Goal: Task Accomplishment & Management: Complete application form

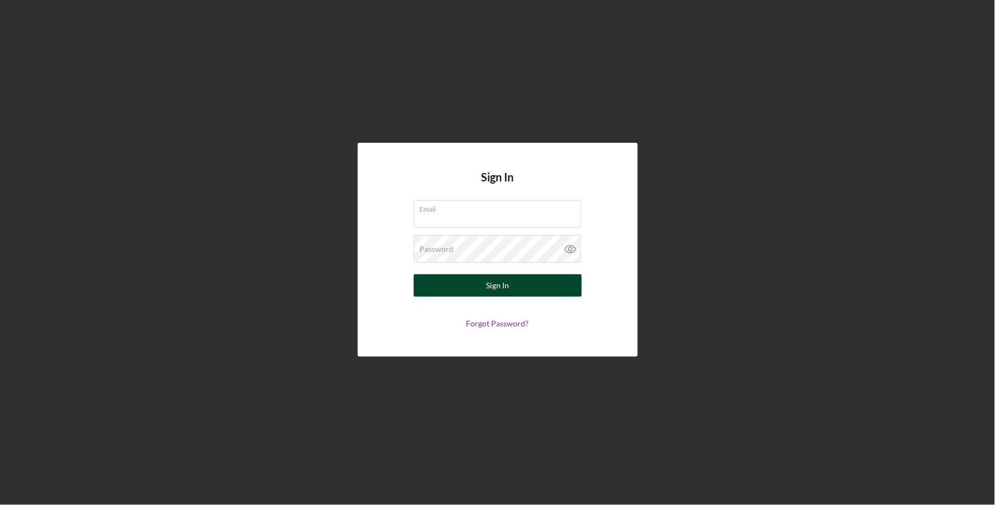
type input "[EMAIL_ADDRESS][DOMAIN_NAME]"
click at [510, 293] on button "Sign In" at bounding box center [498, 285] width 168 height 22
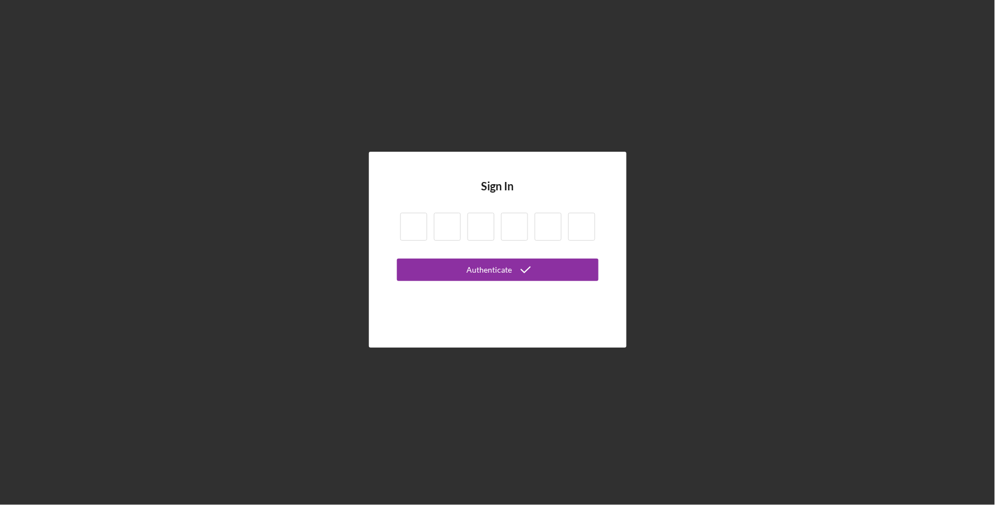
click at [418, 233] on input at bounding box center [413, 227] width 27 height 28
type input "4"
type input "6"
type input "9"
type input "0"
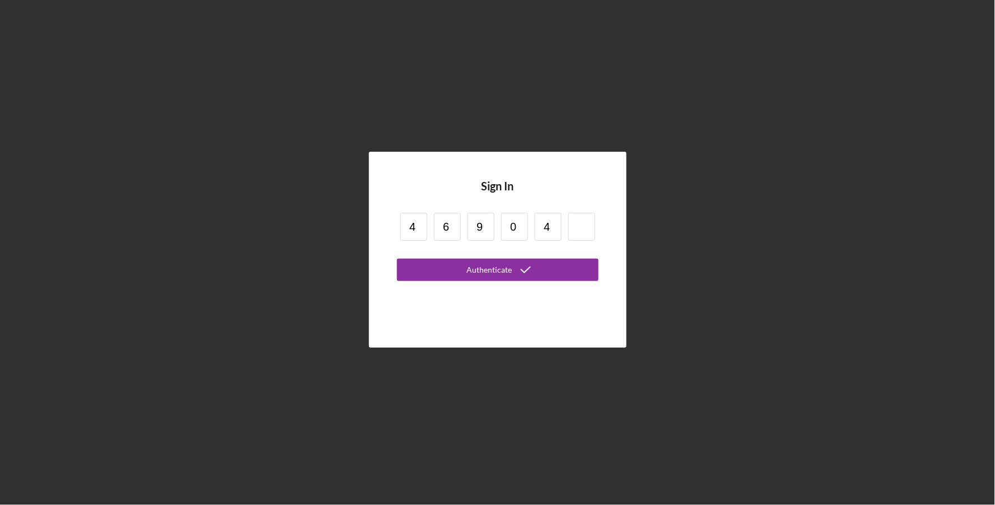
type input "4"
type input "8"
click at [397, 259] on button "Authenticate" at bounding box center [498, 270] width 202 height 22
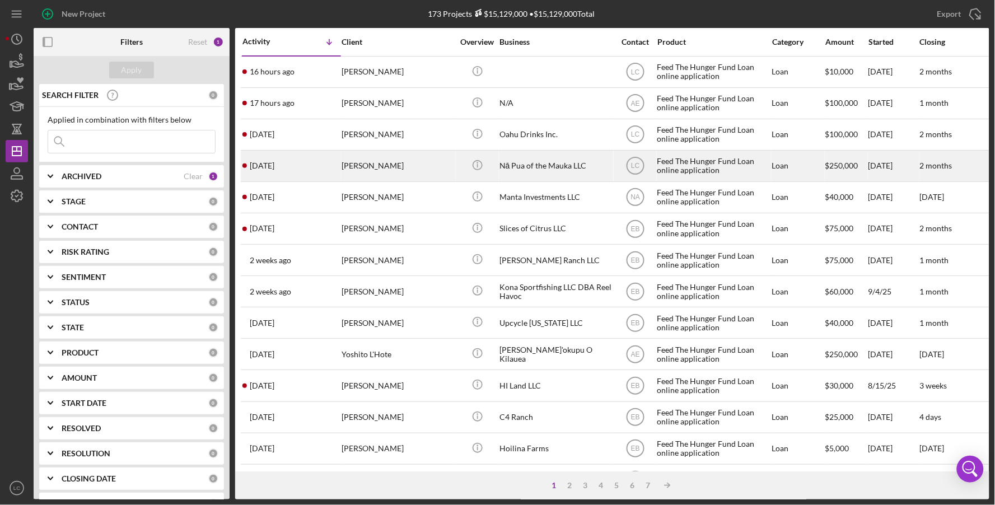
click at [354, 160] on div "[PERSON_NAME]" at bounding box center [397, 166] width 112 height 30
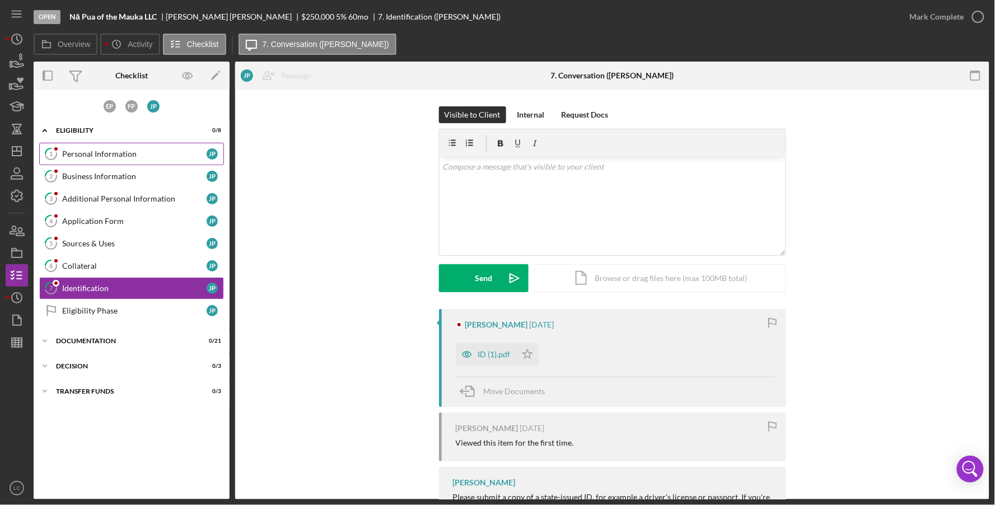
click at [93, 151] on div "Personal Information" at bounding box center [134, 153] width 144 height 9
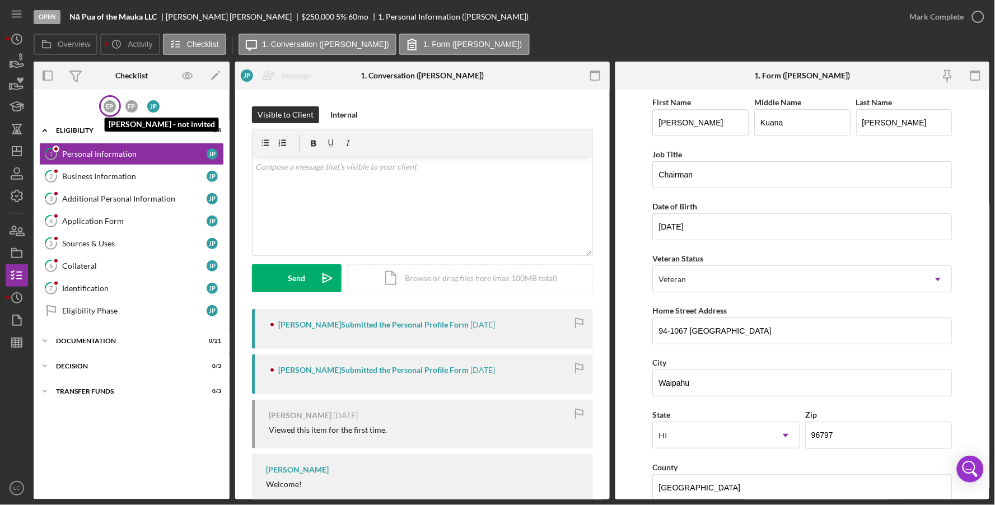
click at [109, 109] on div "E P" at bounding box center [110, 106] width 12 height 12
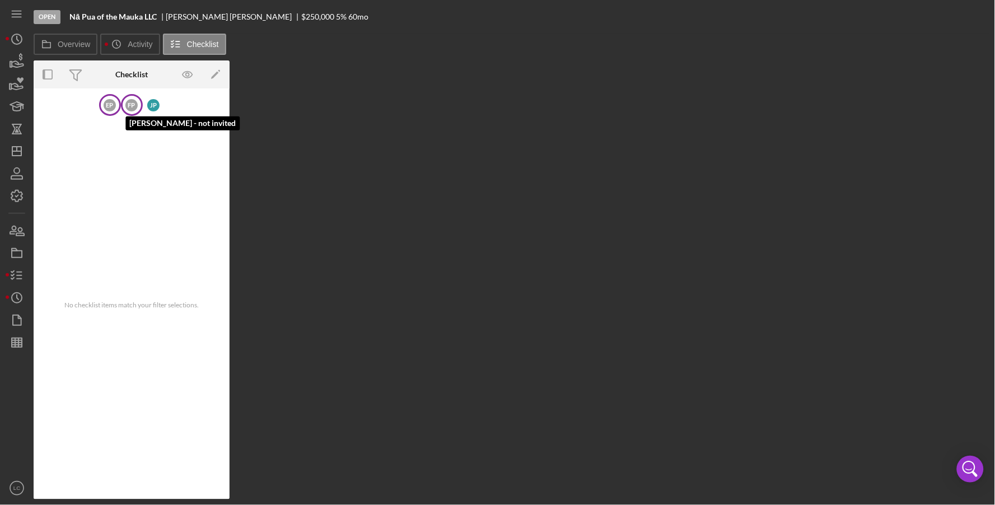
click at [126, 107] on div "F P" at bounding box center [131, 105] width 12 height 12
click at [152, 109] on div "J P" at bounding box center [153, 105] width 12 height 12
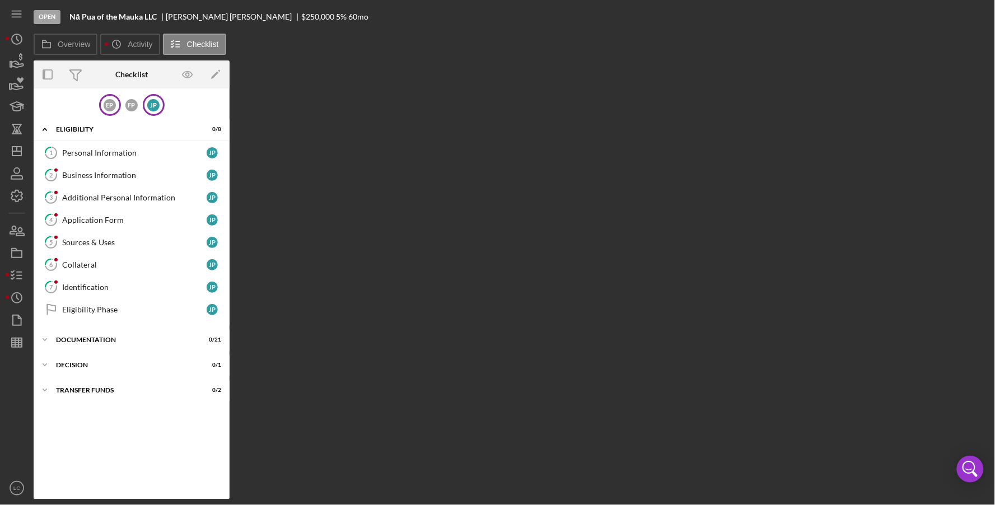
click at [112, 111] on div "E P" at bounding box center [110, 105] width 22 height 22
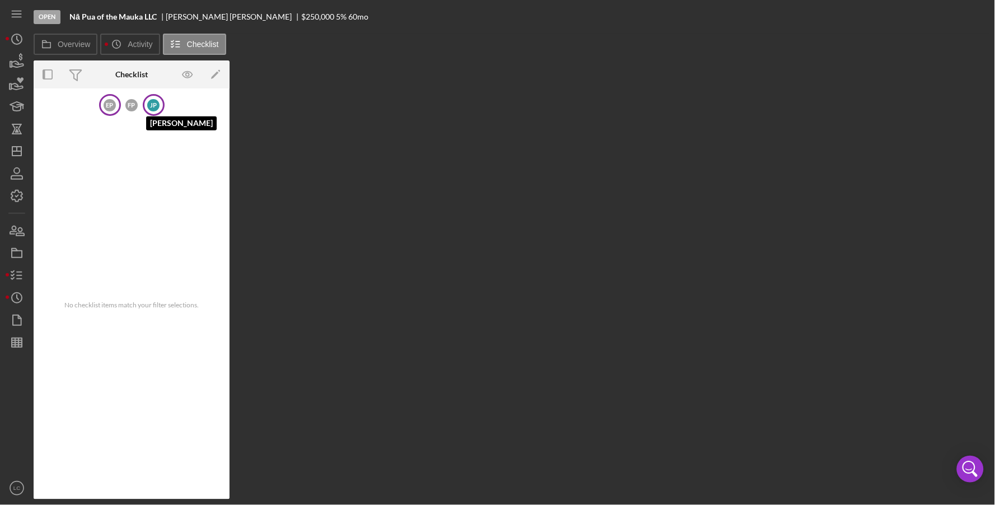
click at [152, 106] on div "J P" at bounding box center [153, 105] width 12 height 12
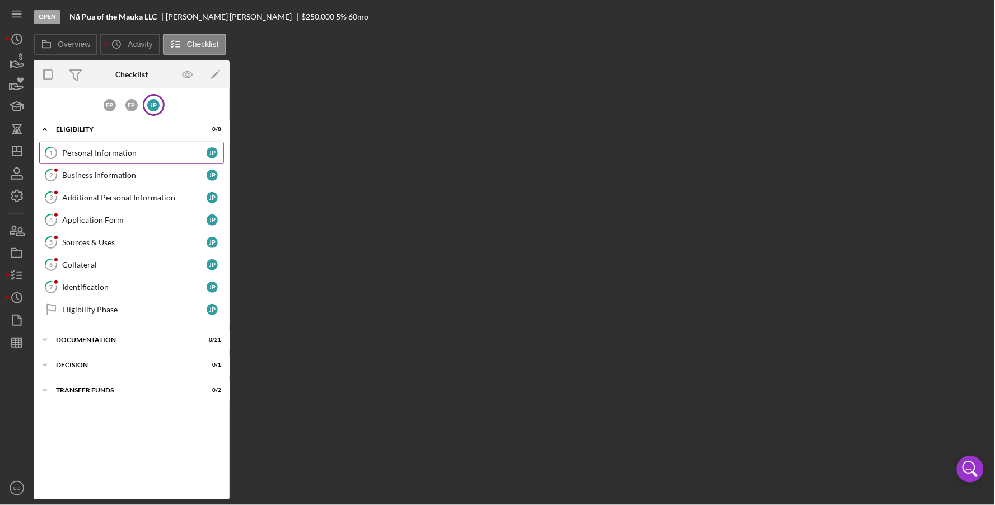
click at [114, 156] on div "Personal Information" at bounding box center [134, 152] width 144 height 9
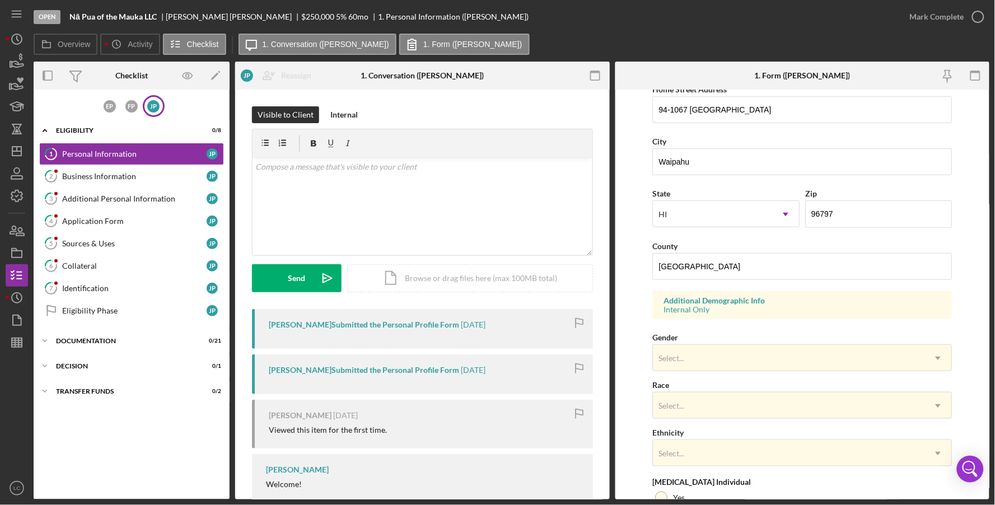
scroll to position [339, 0]
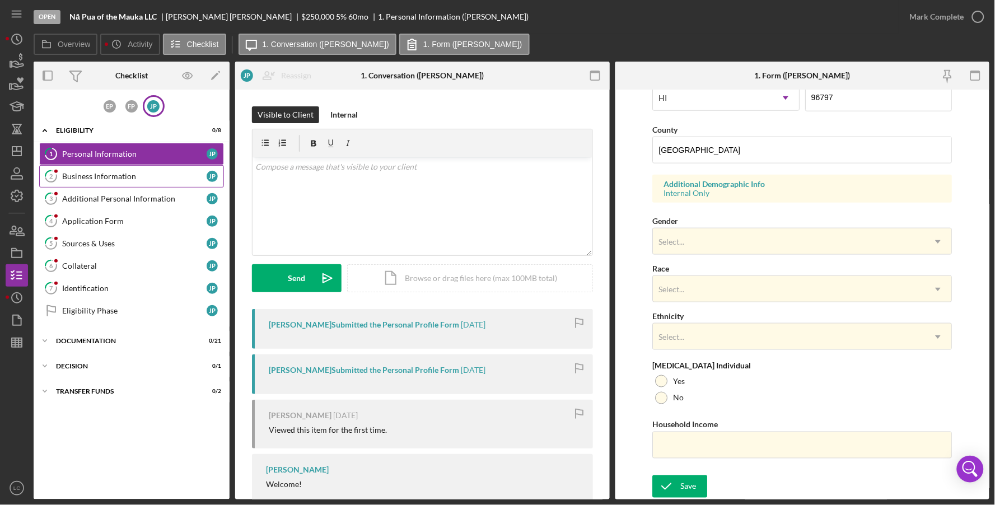
click at [88, 180] on link "2 Business Information J P" at bounding box center [131, 176] width 185 height 22
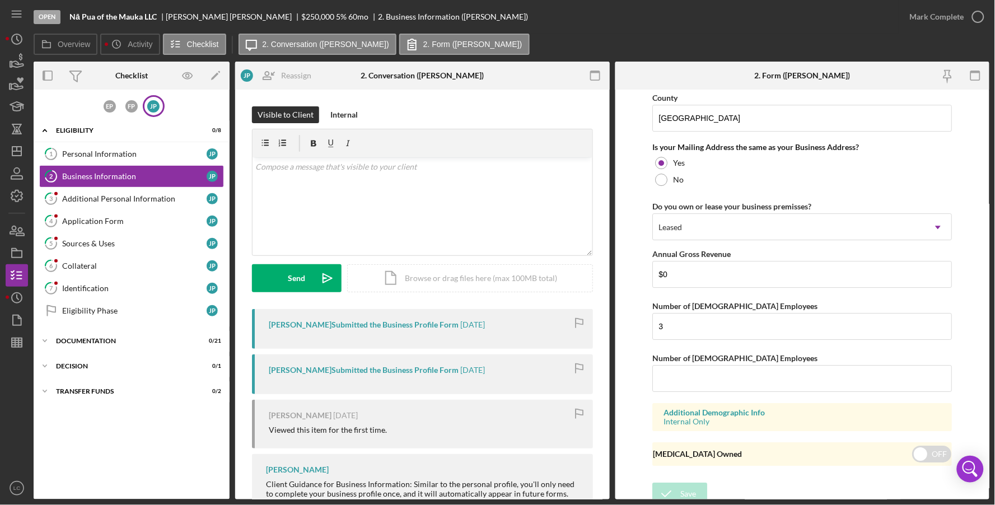
scroll to position [1010, 0]
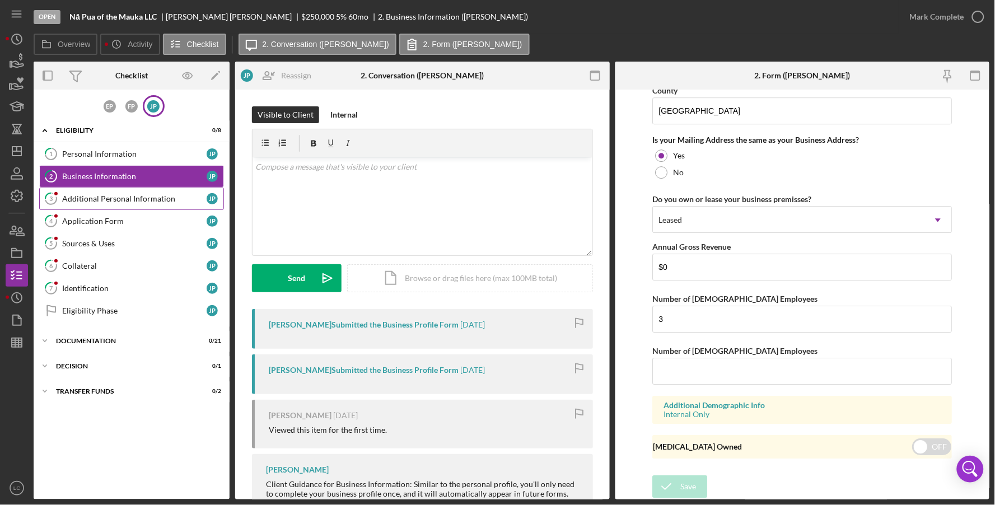
click at [99, 199] on div "Additional Personal Information" at bounding box center [134, 198] width 144 height 9
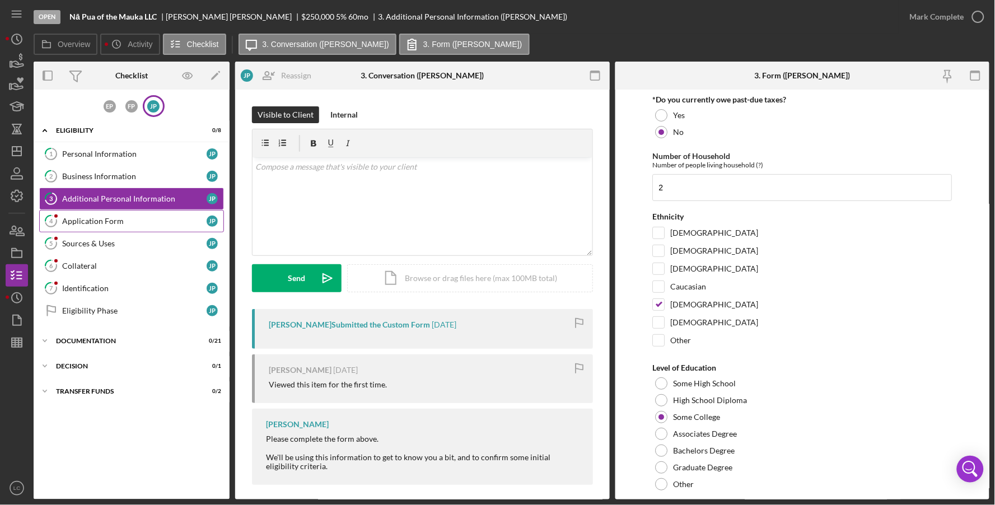
click at [116, 224] on div "Application Form" at bounding box center [134, 221] width 144 height 9
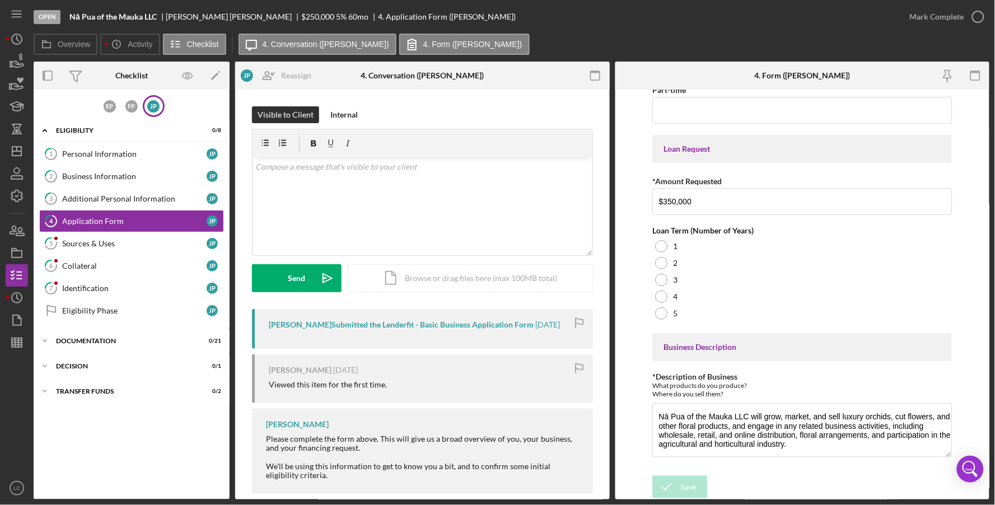
scroll to position [105, 0]
click at [116, 234] on link "5 Sources & Uses J P" at bounding box center [131, 243] width 185 height 22
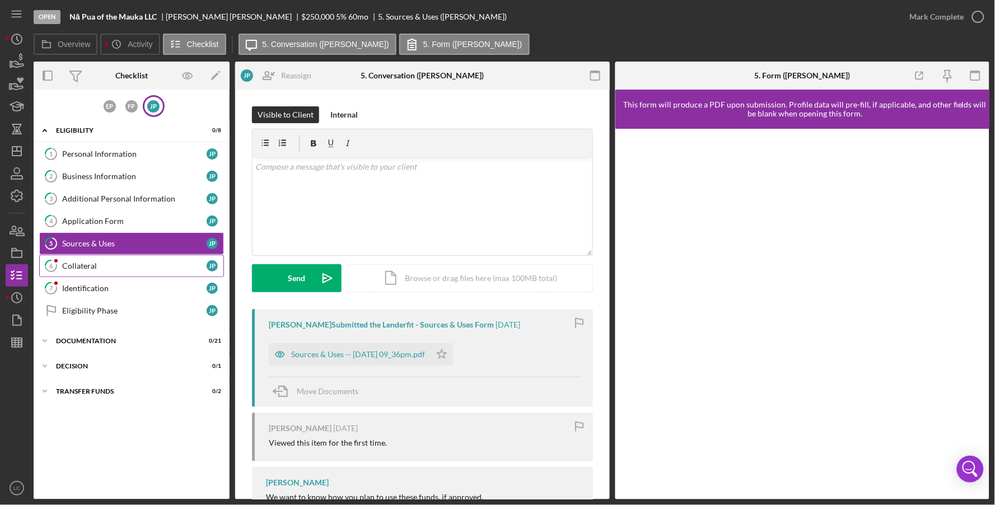
click at [144, 261] on div "Collateral" at bounding box center [134, 265] width 144 height 9
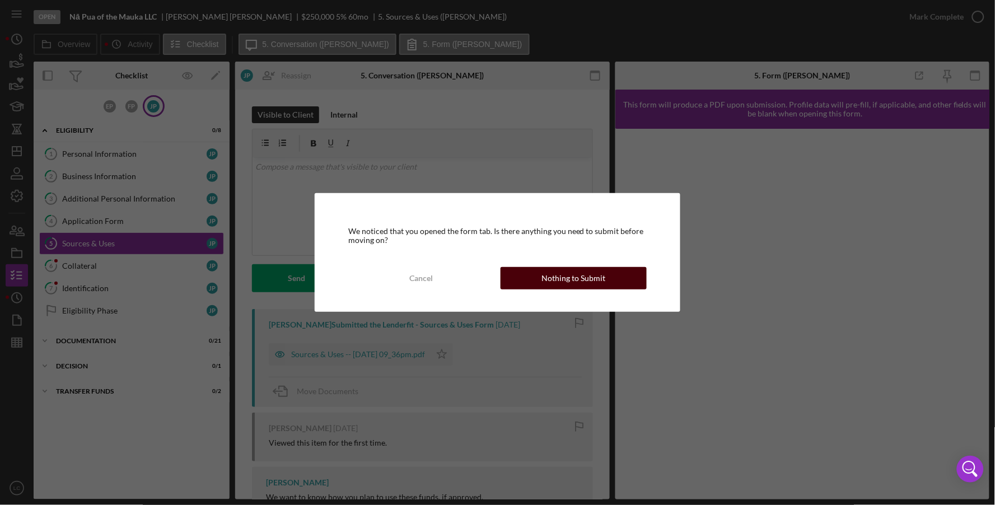
click at [568, 278] on div "Nothing to Submit" at bounding box center [573, 278] width 64 height 22
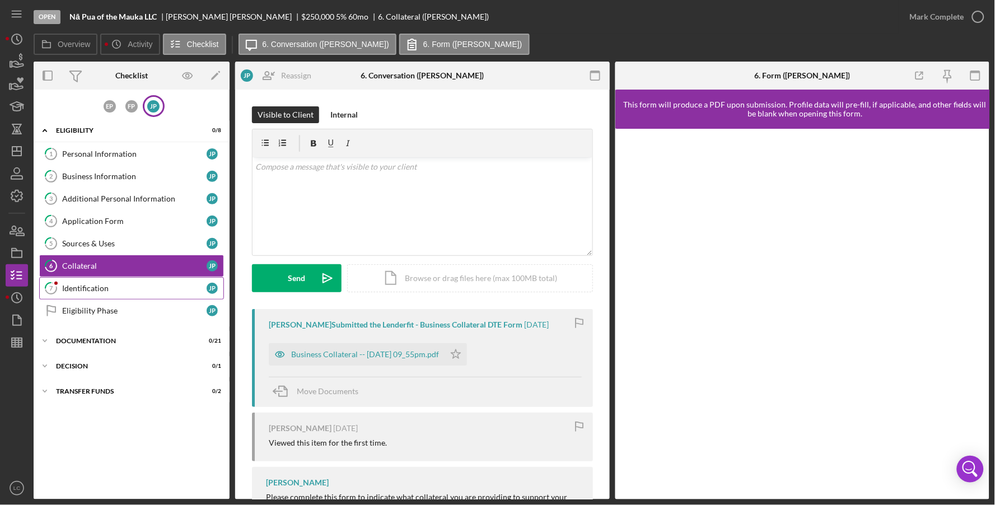
click at [164, 288] on div "Identification" at bounding box center [134, 288] width 144 height 9
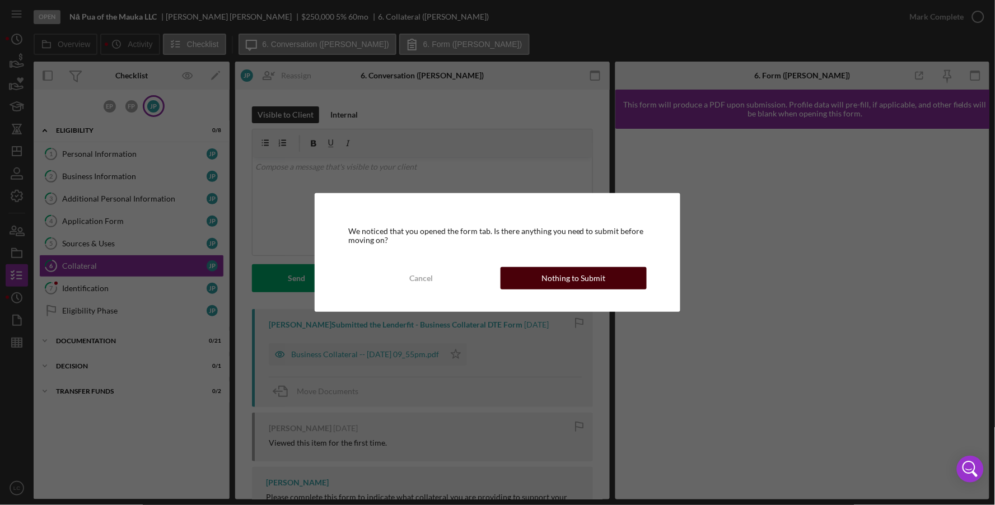
click at [582, 278] on div "Nothing to Submit" at bounding box center [573, 278] width 64 height 22
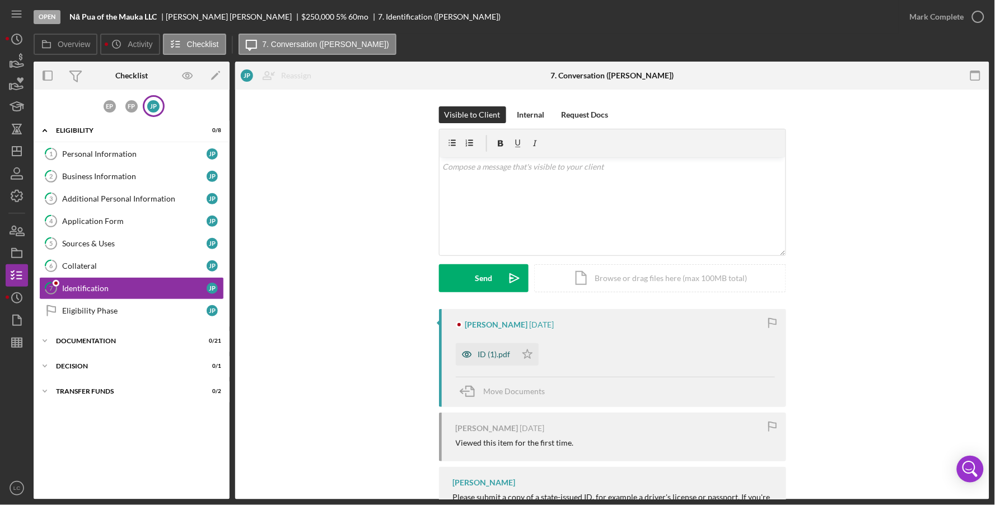
click at [487, 354] on div "ID (1).pdf" at bounding box center [494, 354] width 32 height 9
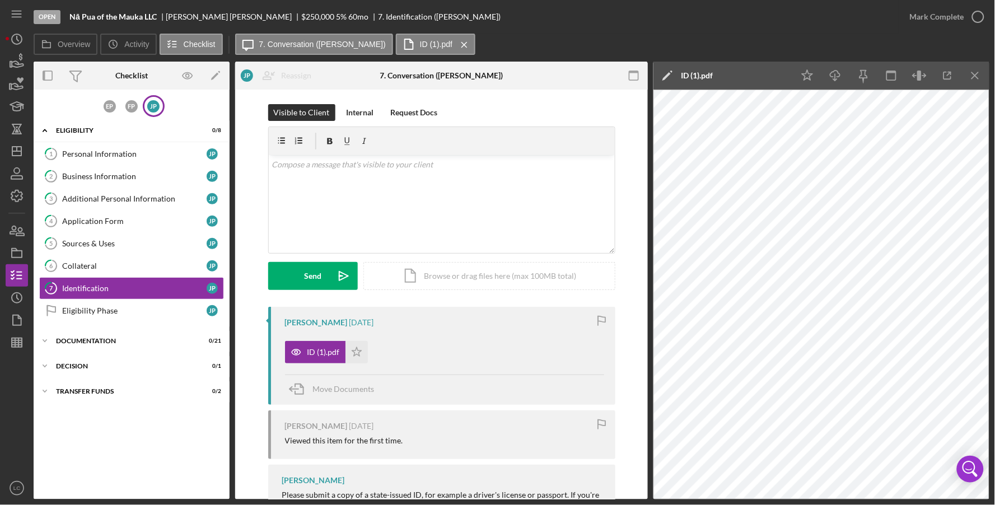
scroll to position [66, 0]
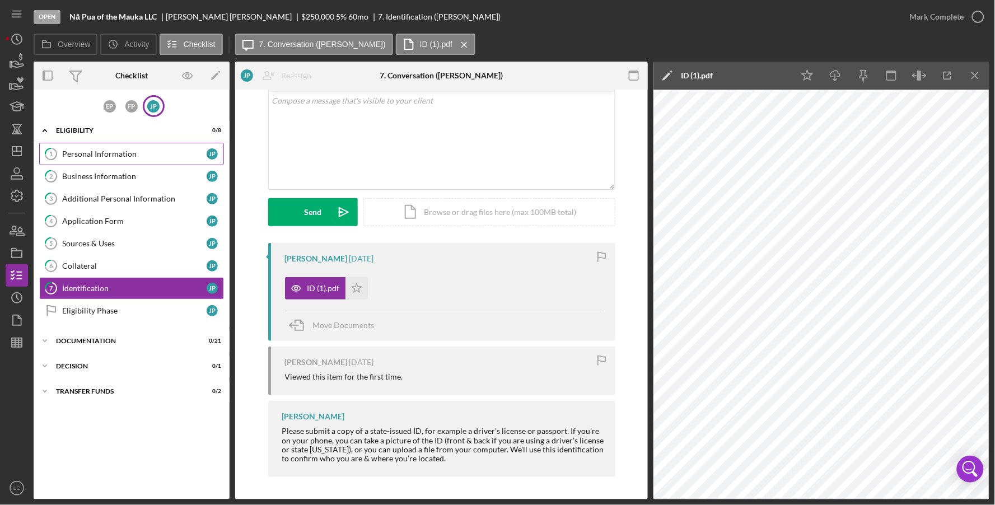
click at [88, 154] on div "Personal Information" at bounding box center [134, 153] width 144 height 9
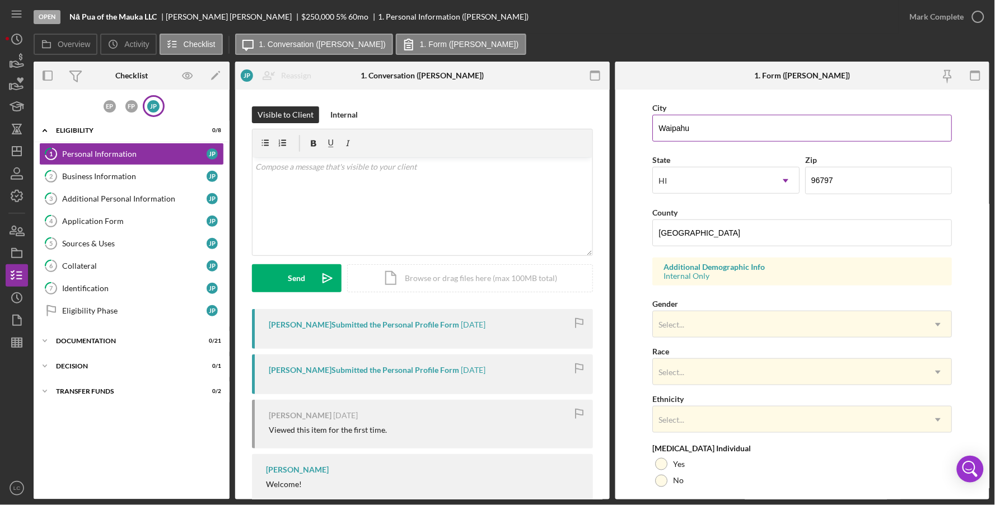
scroll to position [339, 0]
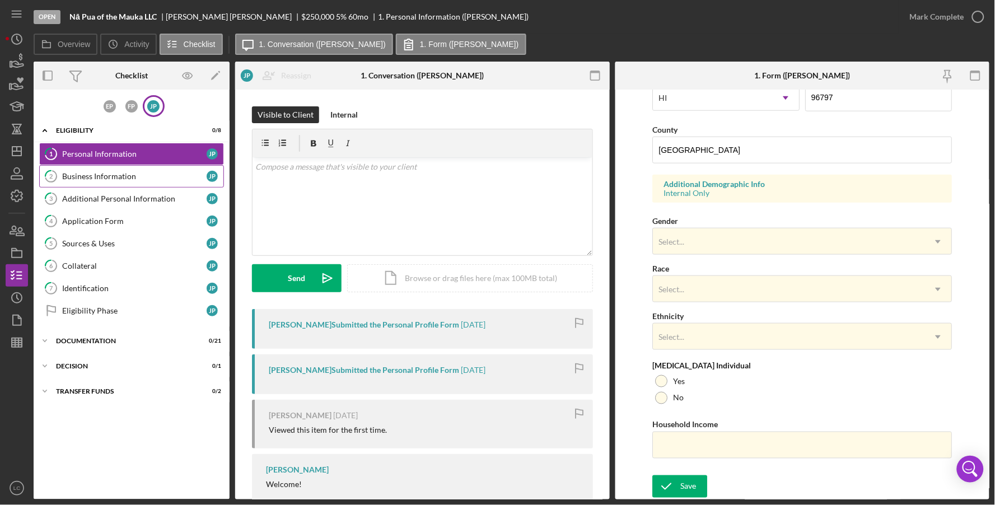
click at [102, 177] on div "Business Information" at bounding box center [134, 176] width 144 height 9
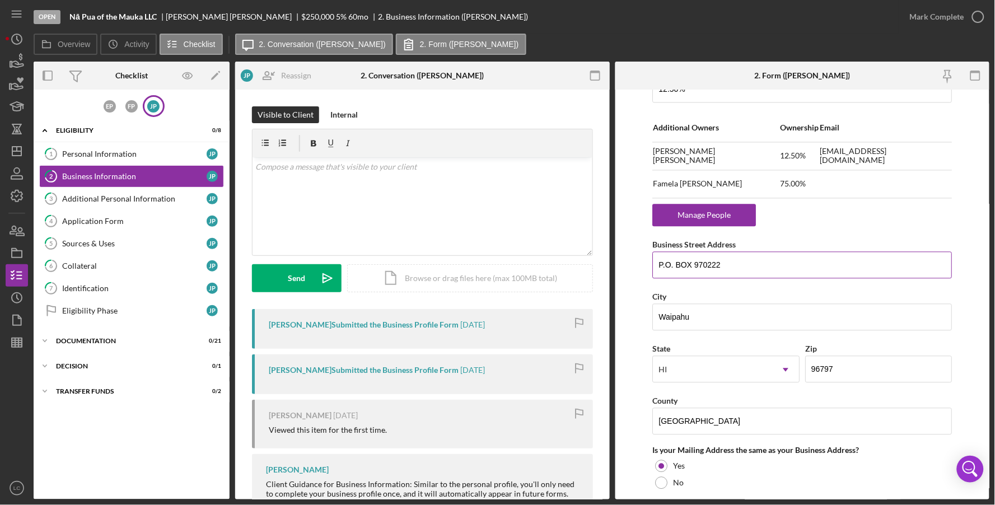
scroll to position [622, 0]
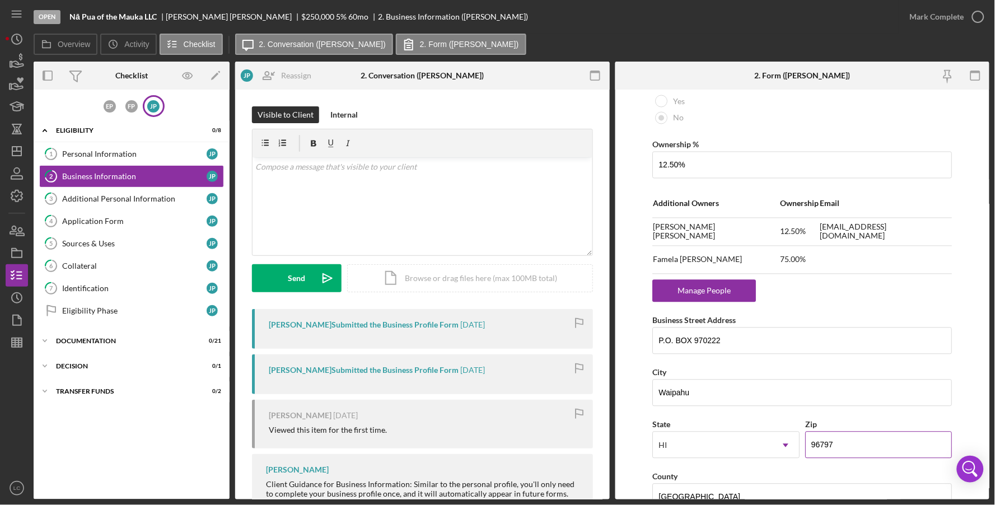
drag, startPoint x: 849, startPoint y: 449, endPoint x: 811, endPoint y: 449, distance: 38.1
click at [811, 449] on input "96797" at bounding box center [878, 445] width 147 height 27
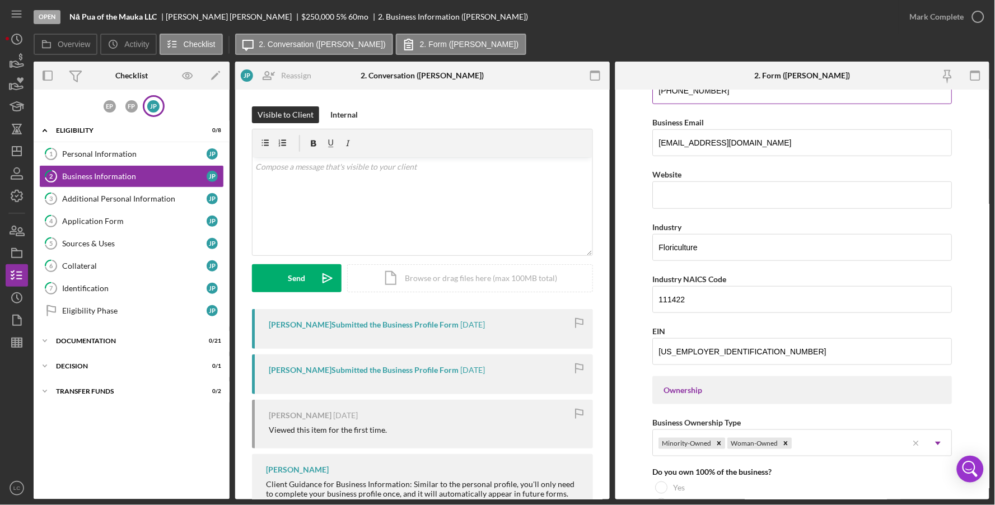
scroll to position [238, 0]
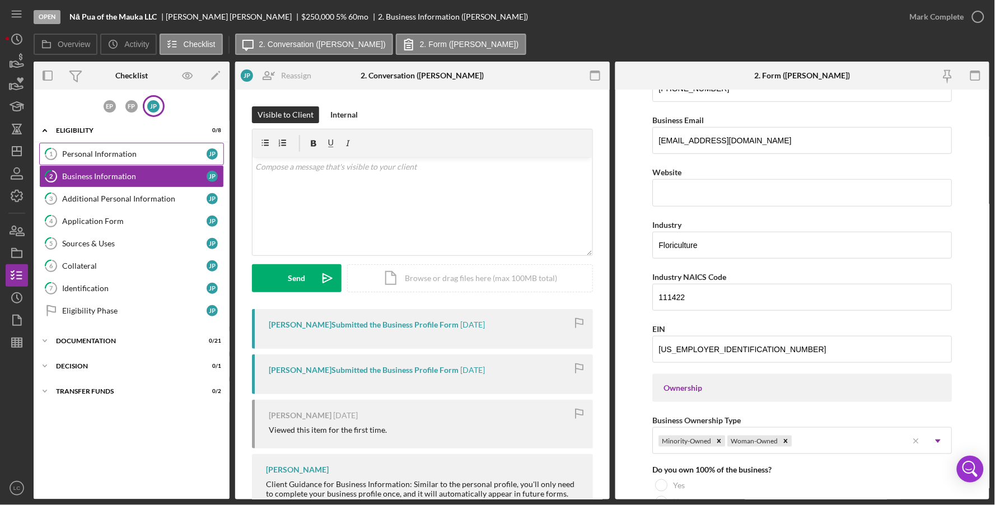
click at [87, 153] on div "Personal Information" at bounding box center [134, 153] width 144 height 9
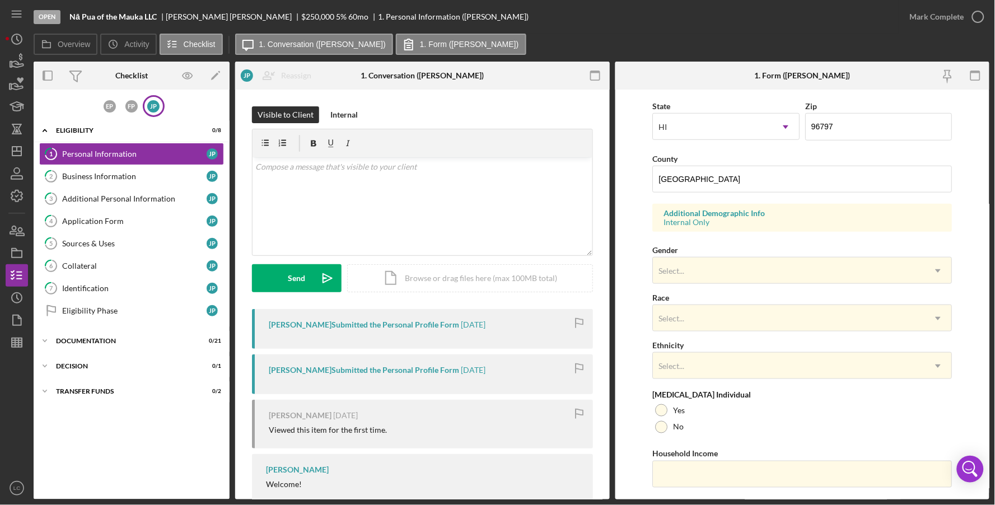
scroll to position [339, 0]
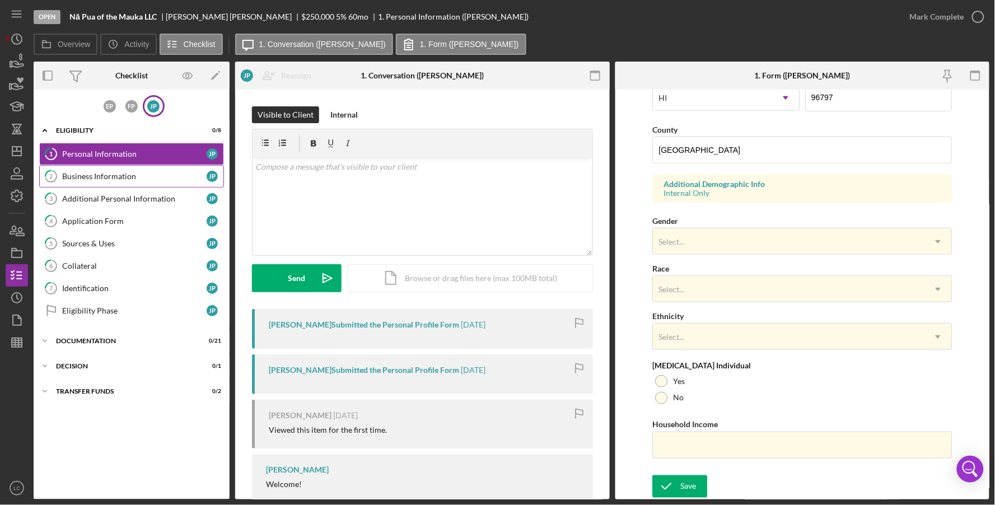
click at [96, 178] on div "Business Information" at bounding box center [134, 176] width 144 height 9
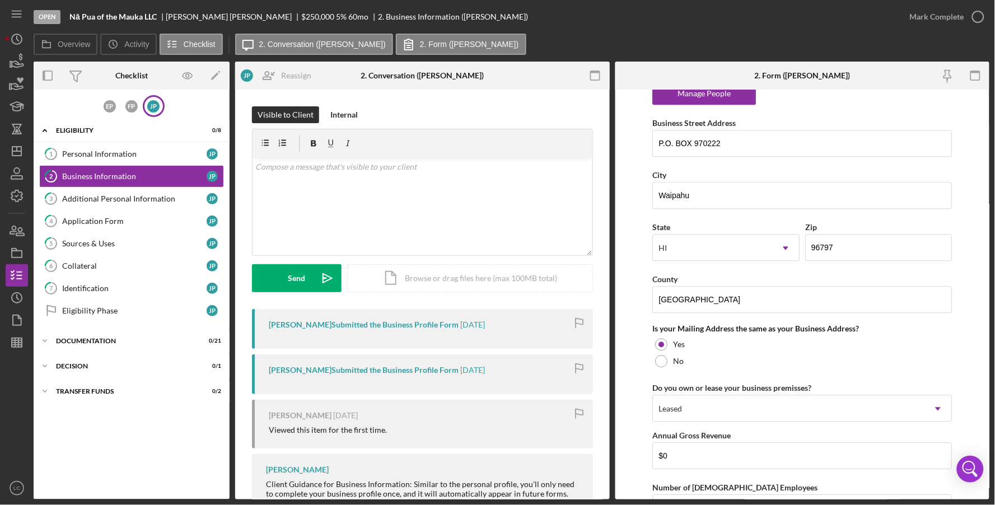
scroll to position [813, 0]
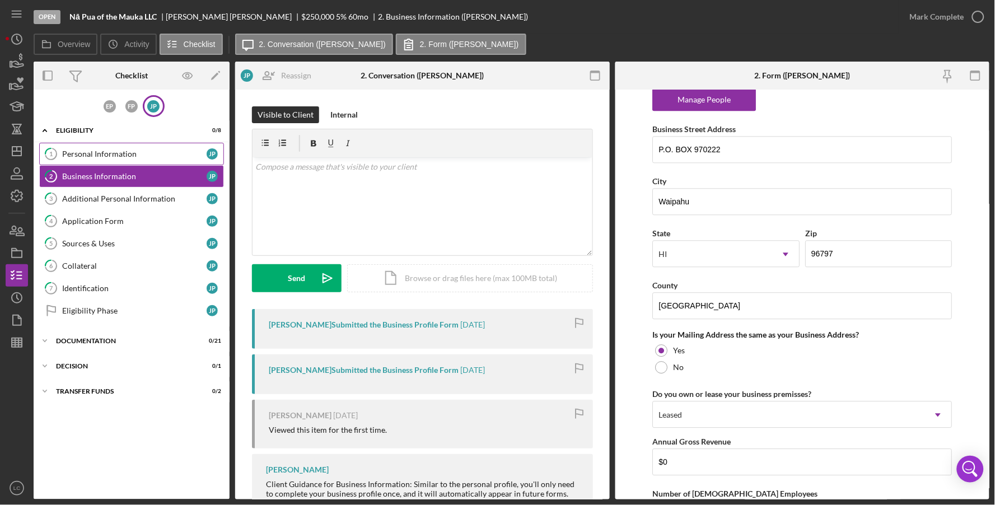
click at [113, 151] on div "Personal Information" at bounding box center [134, 153] width 144 height 9
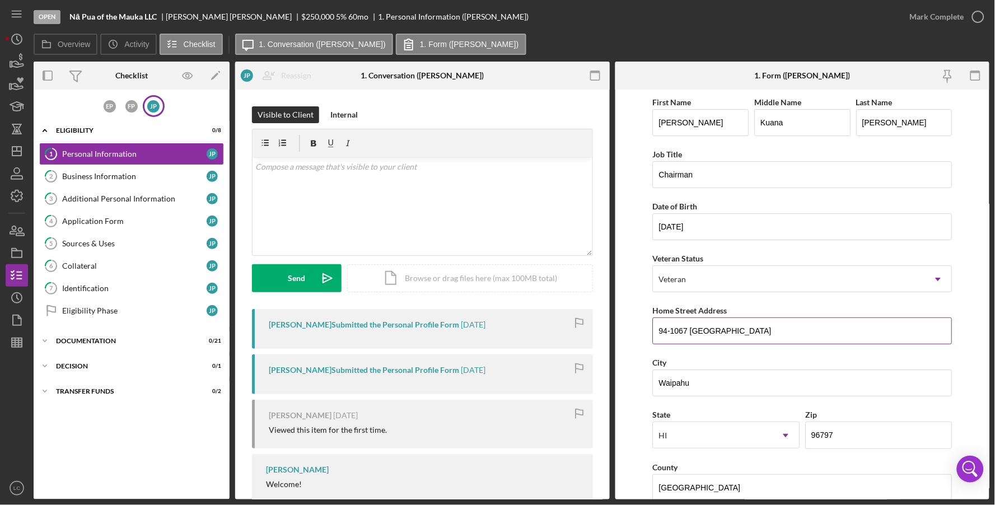
drag, startPoint x: 768, startPoint y: 335, endPoint x: 654, endPoint y: 331, distance: 114.2
click at [654, 331] on input "94-1067 [GEOGRAPHIC_DATA]" at bounding box center [801, 330] width 299 height 27
click at [722, 394] on input "Waipahu" at bounding box center [801, 382] width 299 height 27
drag, startPoint x: 714, startPoint y: 388, endPoint x: 643, endPoint y: 385, distance: 71.7
click at [643, 385] on form "First Name [PERSON_NAME] Middle Name [PERSON_NAME] Last Name [PERSON_NAME] Job …" at bounding box center [802, 295] width 374 height 410
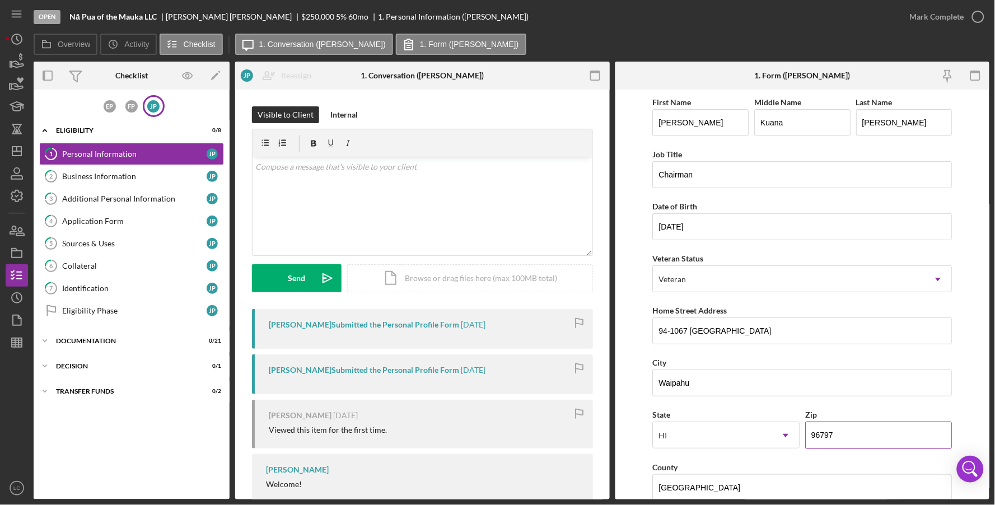
drag, startPoint x: 852, startPoint y: 435, endPoint x: 811, endPoint y: 433, distance: 41.5
click at [811, 433] on input "96797" at bounding box center [878, 435] width 147 height 27
click at [188, 174] on div "Business Information" at bounding box center [134, 176] width 144 height 9
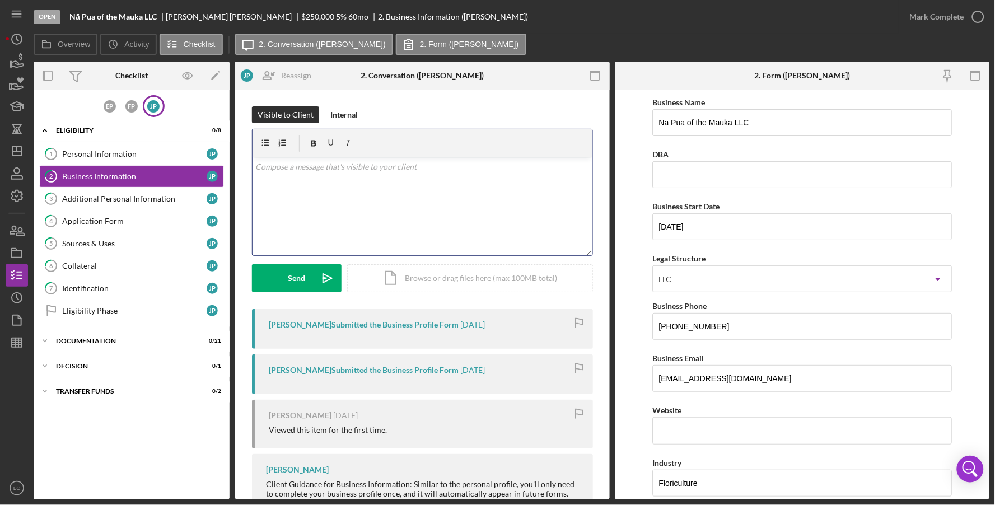
click at [387, 199] on div "v Color teal Color pink Remove color Add row above Add row below Add column bef…" at bounding box center [422, 206] width 340 height 98
click at [288, 281] on div "Send" at bounding box center [296, 278] width 17 height 28
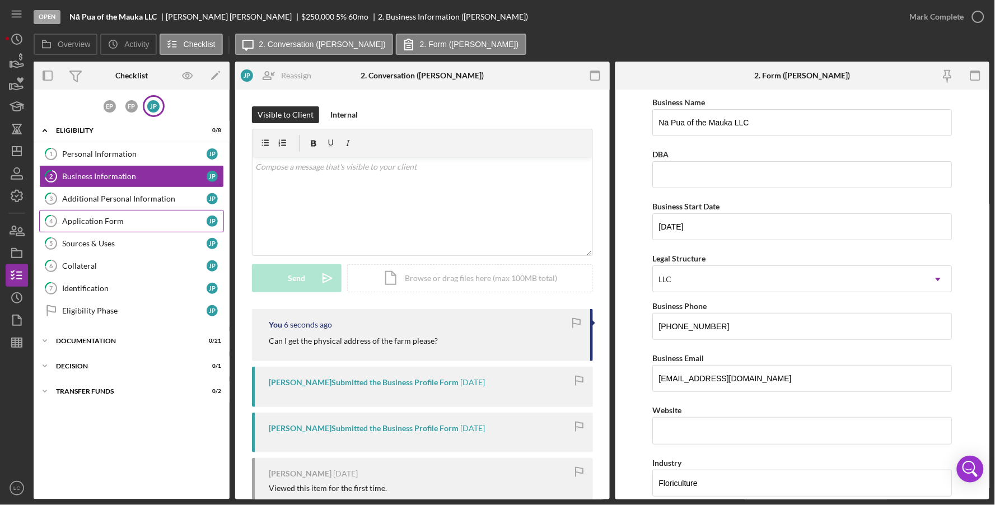
click at [142, 226] on link "4 Application Form J P" at bounding box center [131, 221] width 185 height 22
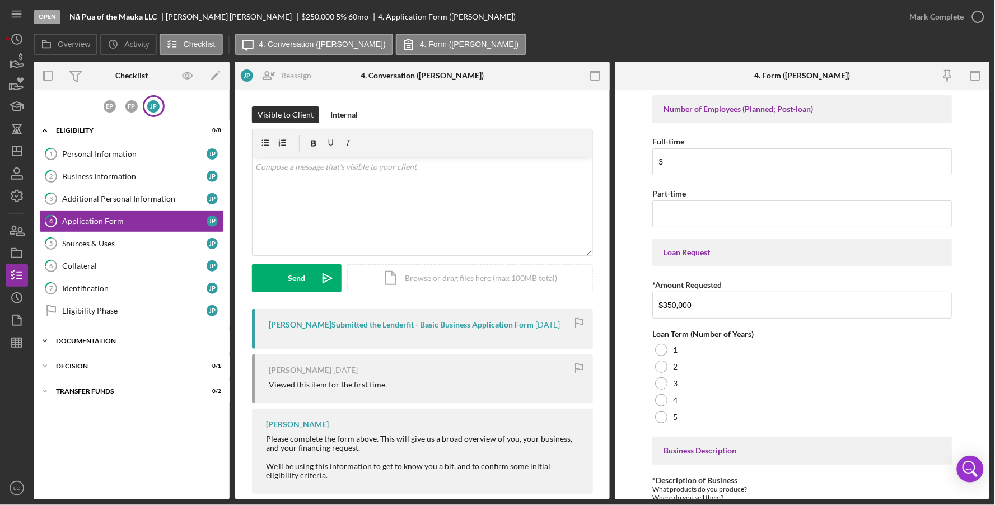
click at [90, 335] on div "Icon/Expander Documentation 0 / 21" at bounding box center [132, 341] width 196 height 22
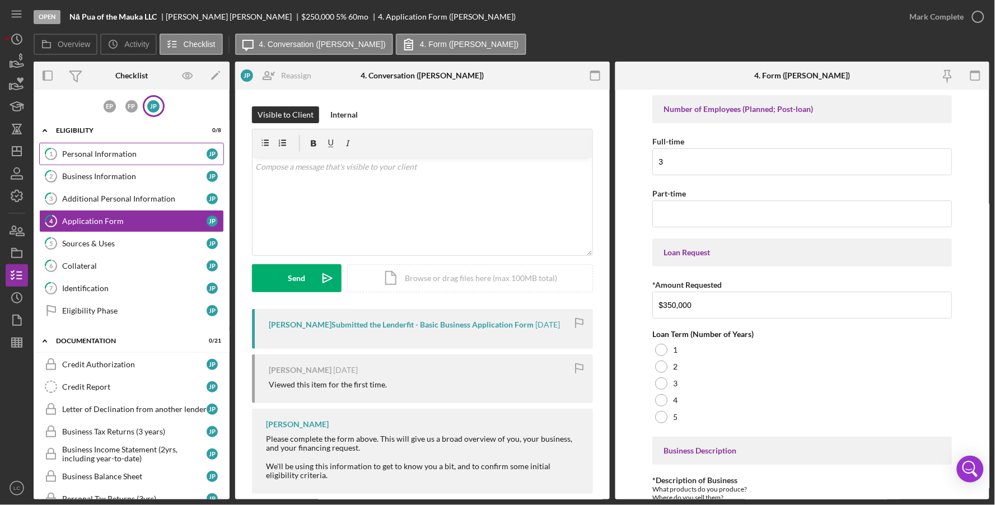
click at [102, 160] on link "1 Personal Information J P" at bounding box center [131, 154] width 185 height 22
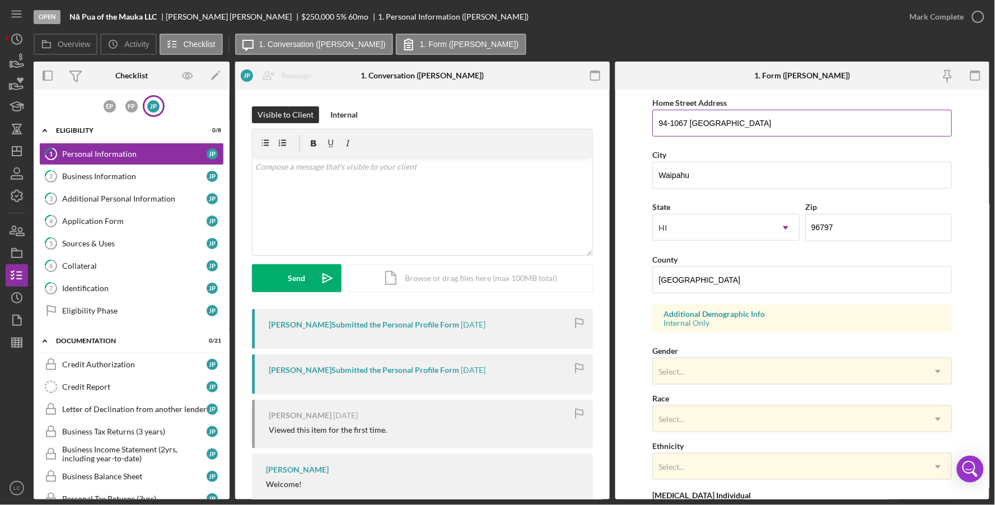
scroll to position [339, 0]
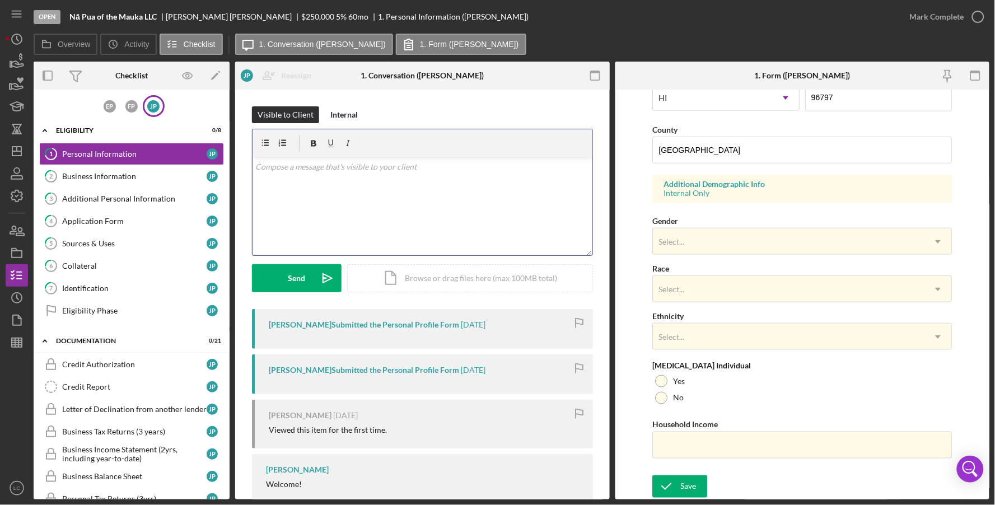
click at [471, 200] on div "v Color teal Color pink Remove color Add row above Add row below Add column bef…" at bounding box center [422, 206] width 340 height 98
click at [73, 180] on link "2 Business Information J P" at bounding box center [131, 176] width 185 height 22
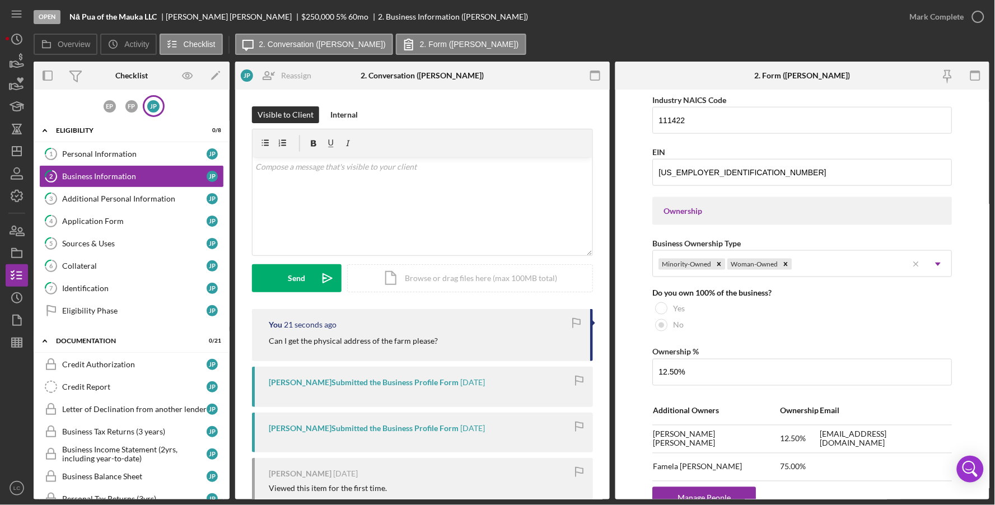
scroll to position [512, 0]
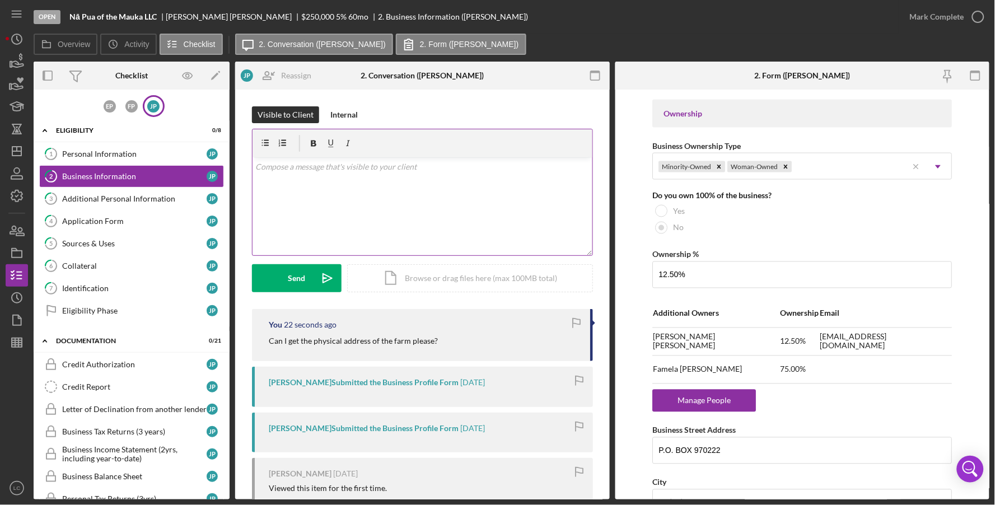
click at [428, 213] on div "v Color teal Color pink Remove color Add row above Add row below Add column bef…" at bounding box center [422, 206] width 340 height 98
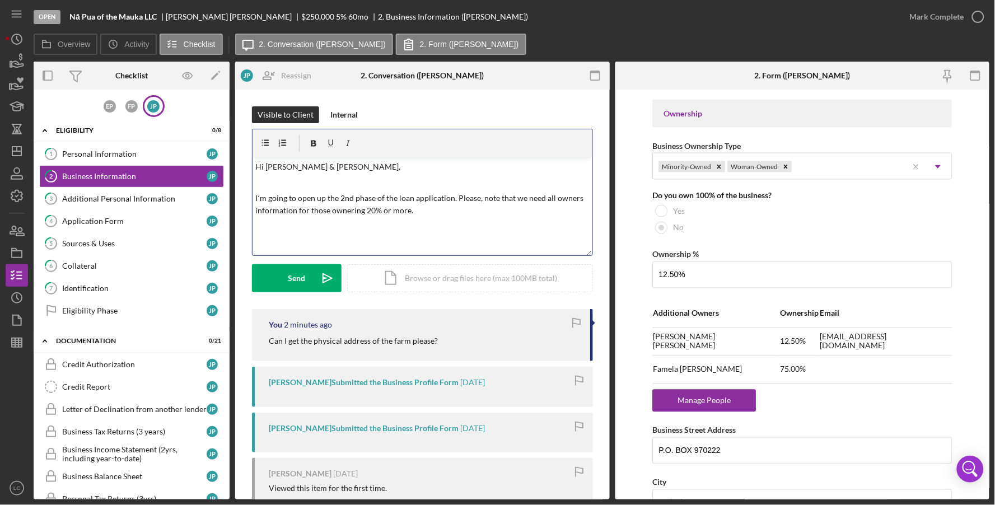
drag, startPoint x: 497, startPoint y: 196, endPoint x: 502, endPoint y: 208, distance: 12.8
click at [502, 208] on p "Iʻm going to open up the 2nd phase of the loan application. Please, note that w…" at bounding box center [422, 204] width 333 height 25
drag, startPoint x: 550, startPoint y: 199, endPoint x: 588, endPoint y: 195, distance: 38.8
click at [591, 195] on div "Visible to Client Internal v Color teal Color pink Remove color Add row above A…" at bounding box center [422, 395] width 374 height 611
drag, startPoint x: 580, startPoint y: 194, endPoint x: 552, endPoint y: 198, distance: 28.3
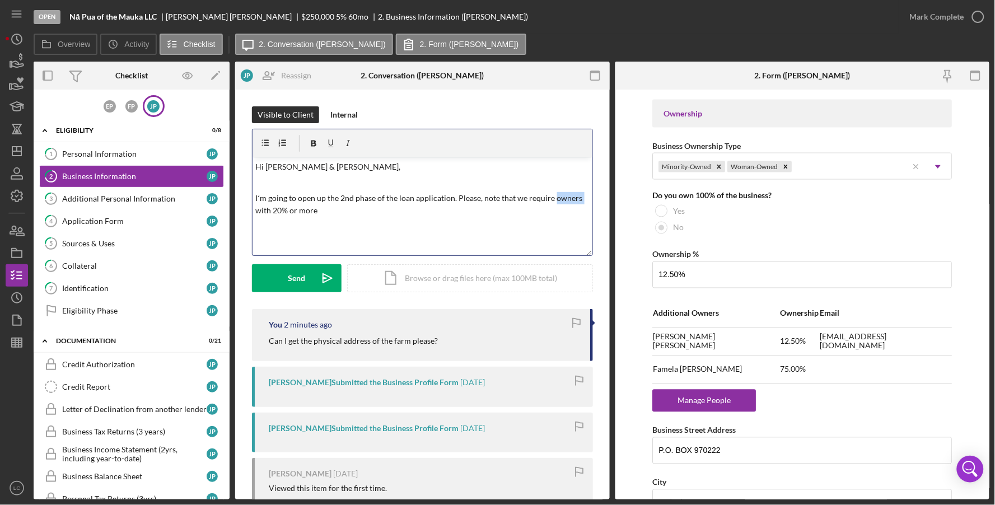
click at [552, 198] on p "Iʻm going to open up the 2nd phase of the loan application. Please, note that w…" at bounding box center [422, 204] width 333 height 25
click at [373, 213] on p "Iʻm going to open up the 2nd phase of the loan application. Please, note that w…" at bounding box center [422, 204] width 333 height 25
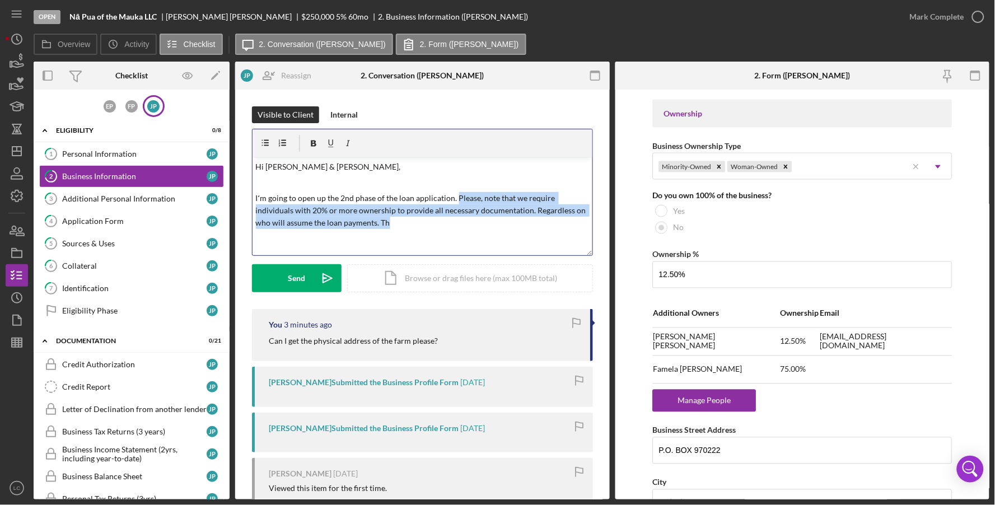
drag, startPoint x: 453, startPoint y: 194, endPoint x: 460, endPoint y: 228, distance: 34.1
click at [460, 228] on p "Iʻm going to open up the 2nd phase of the loan application. Please, note that w…" at bounding box center [422, 211] width 333 height 38
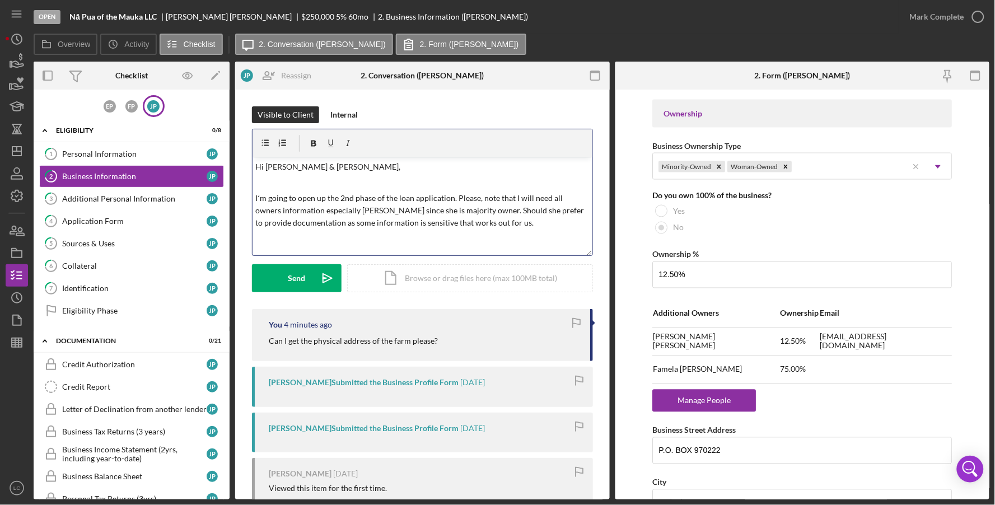
drag, startPoint x: 523, startPoint y: 223, endPoint x: 339, endPoint y: 224, distance: 184.7
click at [339, 224] on p "Iʻm going to open up the 2nd phase of the loan application. Please, note that I…" at bounding box center [422, 211] width 333 height 38
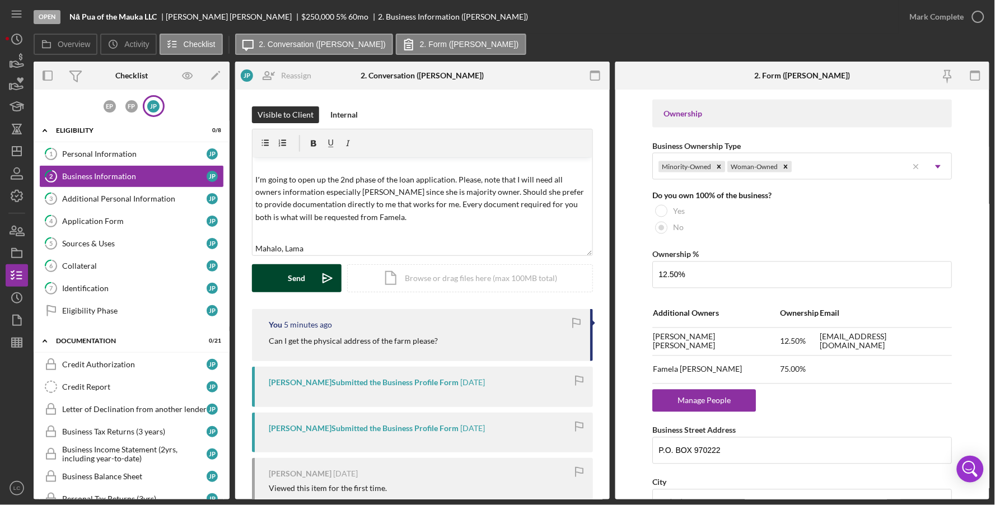
click at [270, 274] on button "Send Icon/icon-invite-send" at bounding box center [297, 278] width 90 height 28
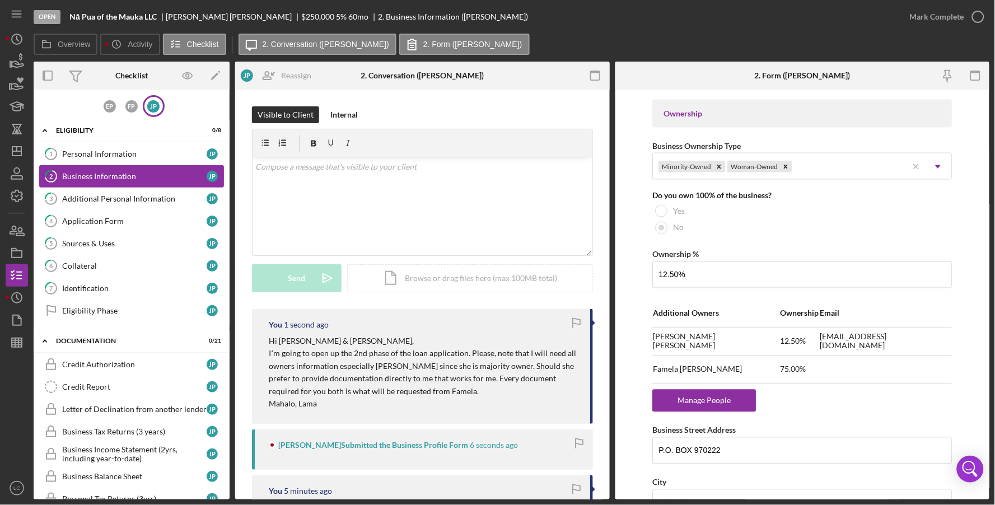
scroll to position [0, 0]
click at [108, 154] on div "Personal Information" at bounding box center [134, 153] width 144 height 9
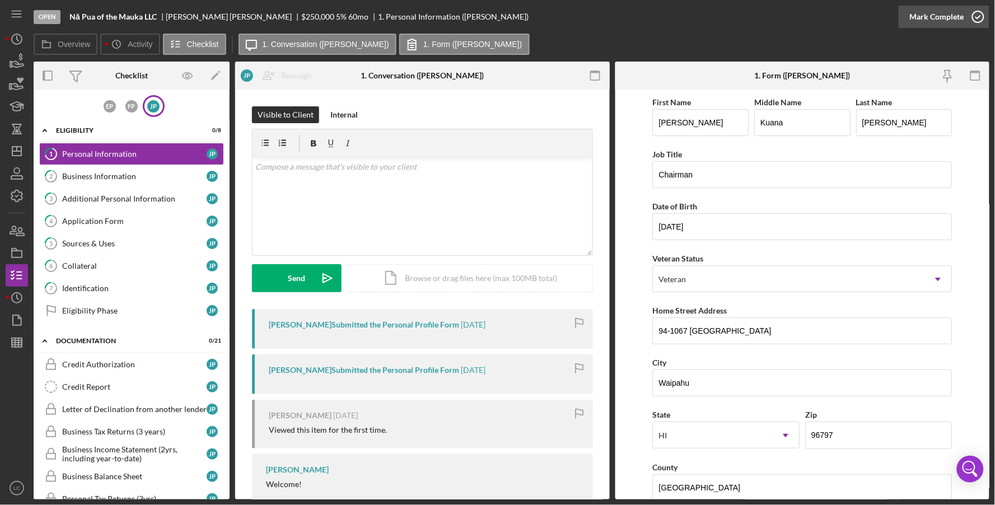
click at [977, 17] on icon "button" at bounding box center [978, 17] width 28 height 28
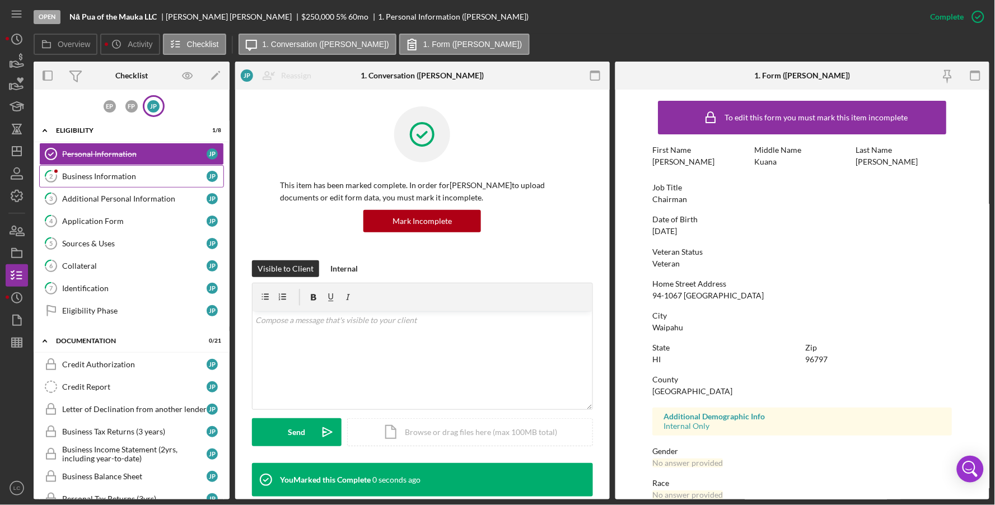
click at [145, 175] on div "Business Information" at bounding box center [134, 176] width 144 height 9
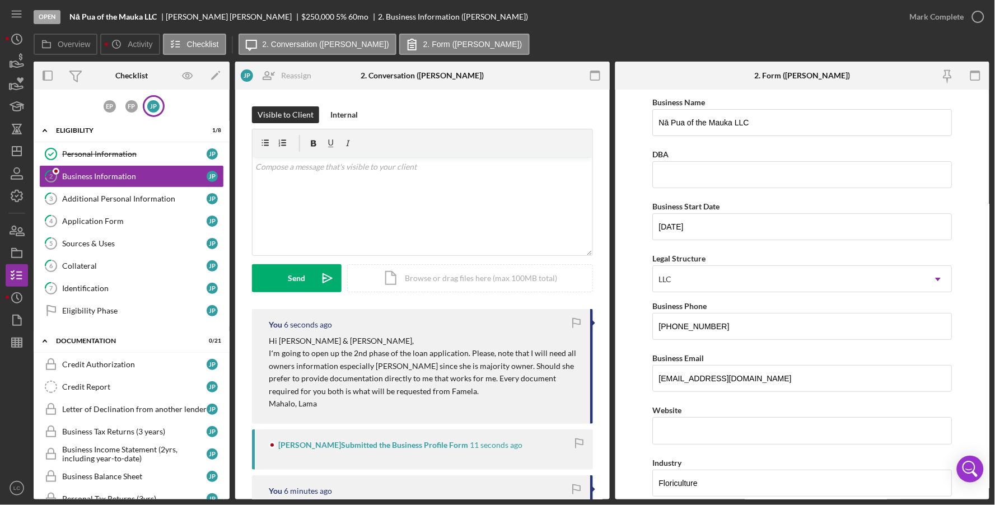
type input "KLRF [STREET_ADDRESS]"
click at [977, 25] on icon "button" at bounding box center [978, 17] width 28 height 28
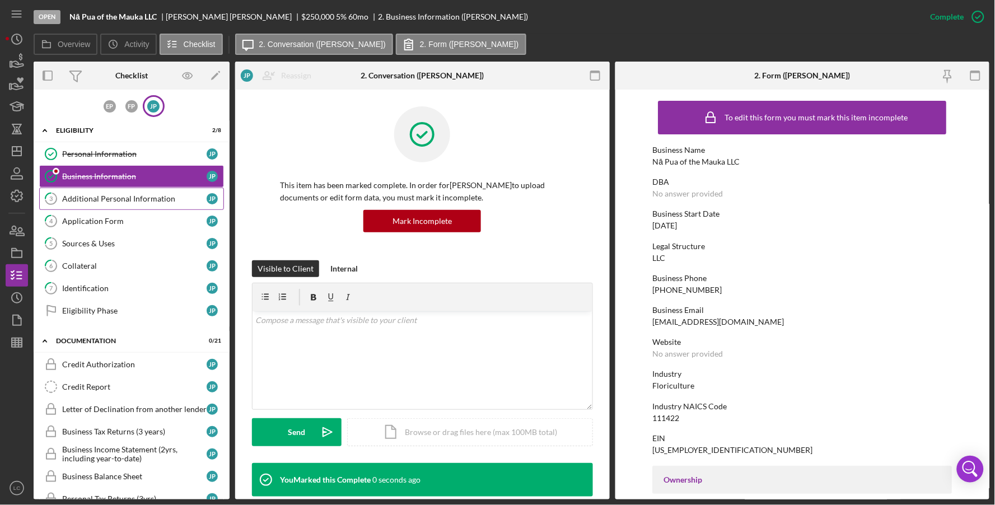
click at [120, 194] on div "Additional Personal Information" at bounding box center [134, 198] width 144 height 9
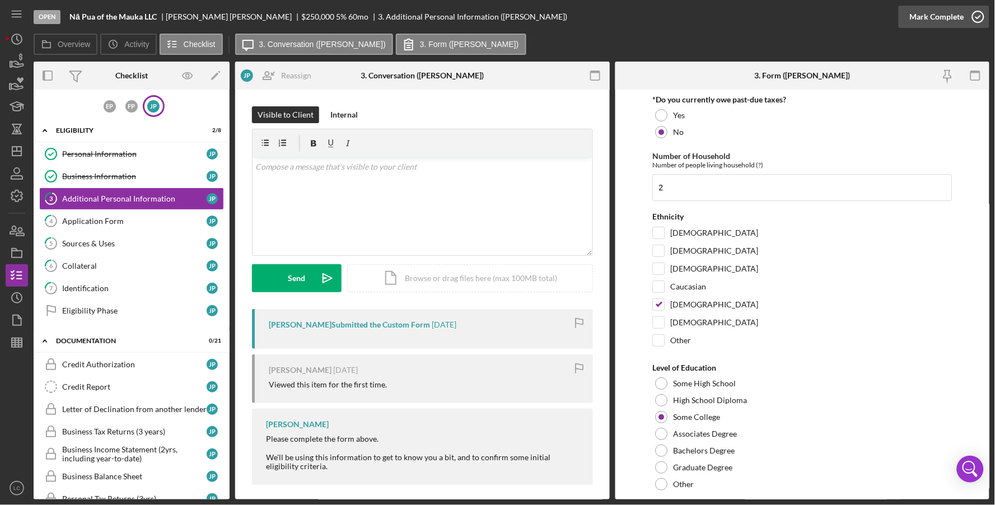
click at [977, 12] on circle "button" at bounding box center [977, 16] width 11 height 11
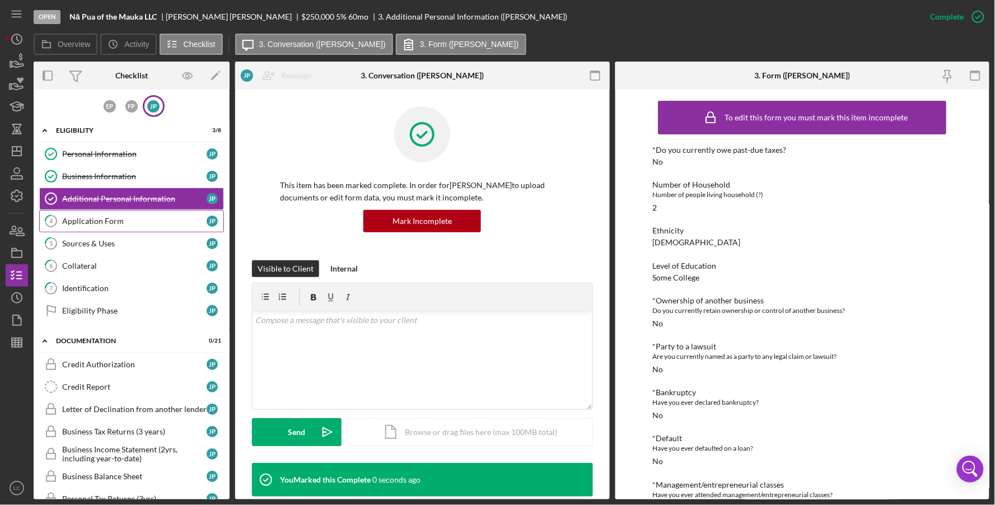
click at [128, 219] on div "Application Form" at bounding box center [134, 221] width 144 height 9
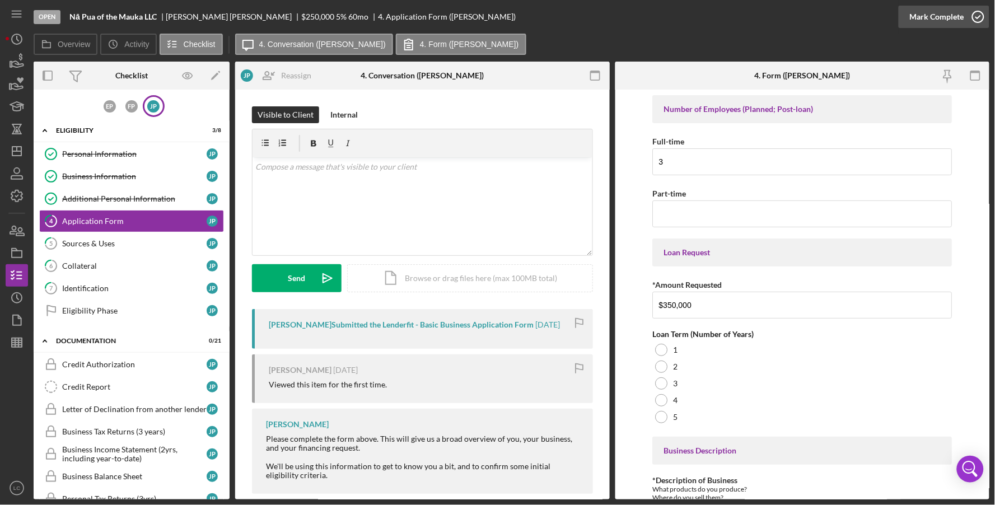
click at [979, 20] on icon "button" at bounding box center [978, 17] width 28 height 28
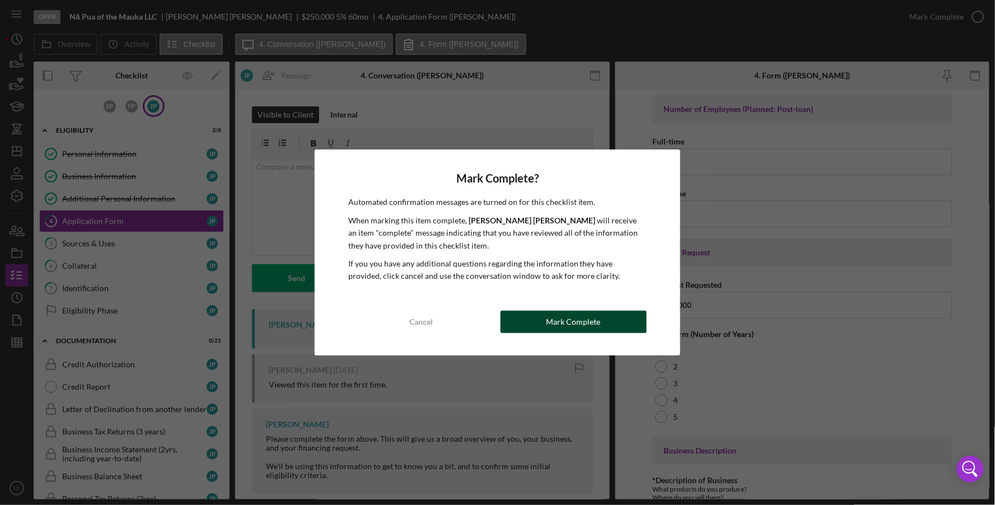
click at [561, 316] on div "Mark Complete" at bounding box center [573, 322] width 54 height 22
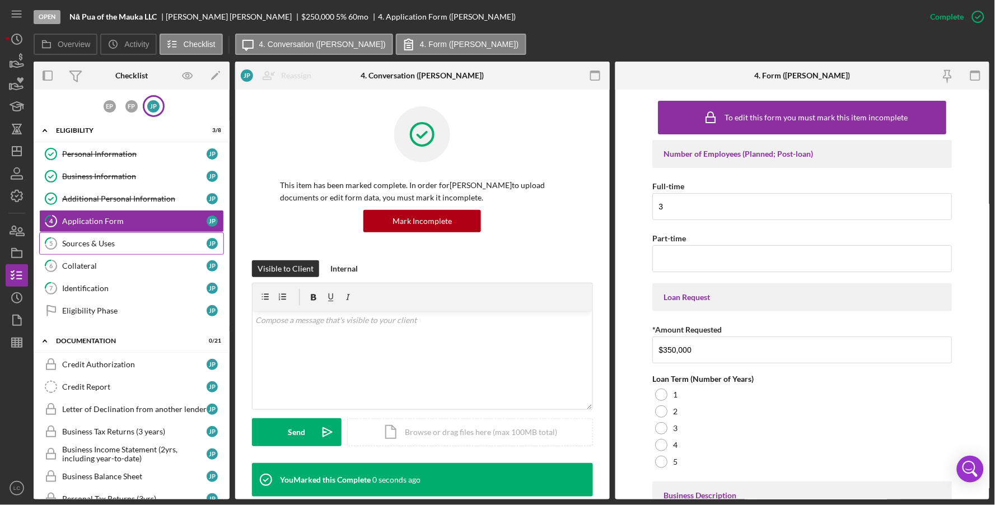
click at [100, 240] on div "Sources & Uses" at bounding box center [134, 243] width 144 height 9
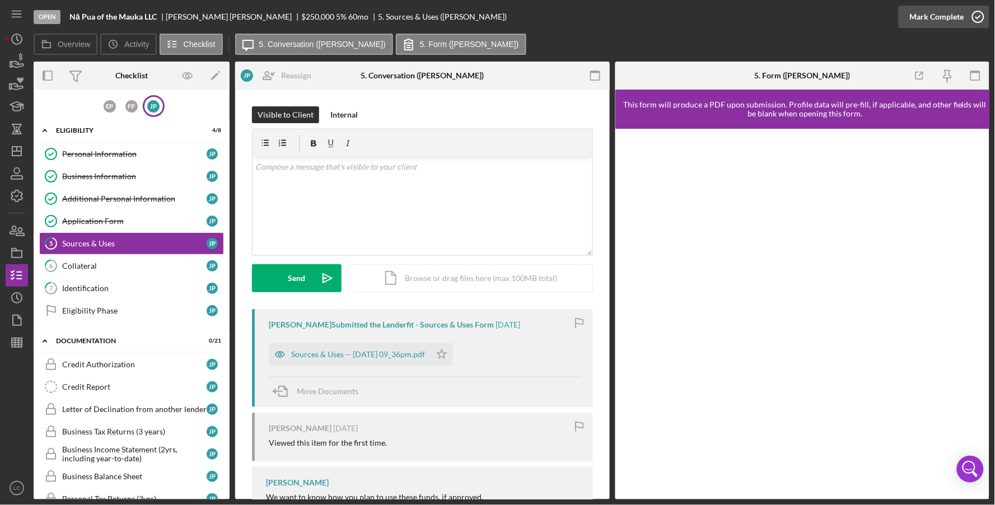
click at [974, 14] on icon "button" at bounding box center [978, 17] width 28 height 28
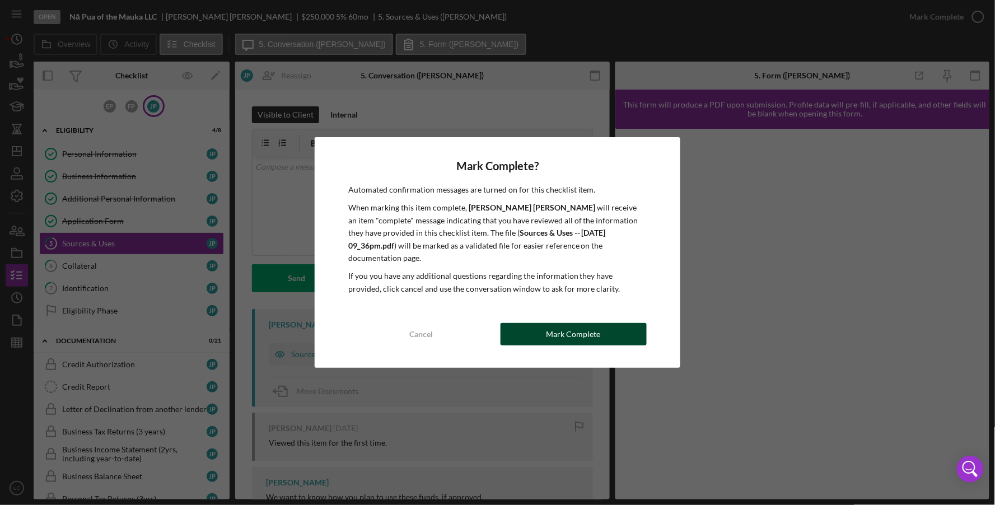
click at [546, 324] on button "Mark Complete" at bounding box center [573, 334] width 147 height 22
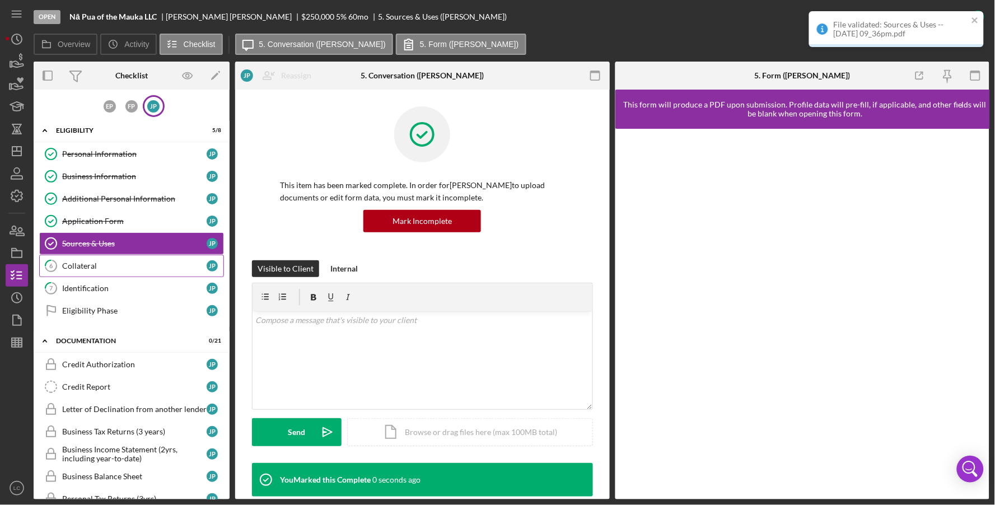
click at [113, 268] on div "Collateral" at bounding box center [134, 265] width 144 height 9
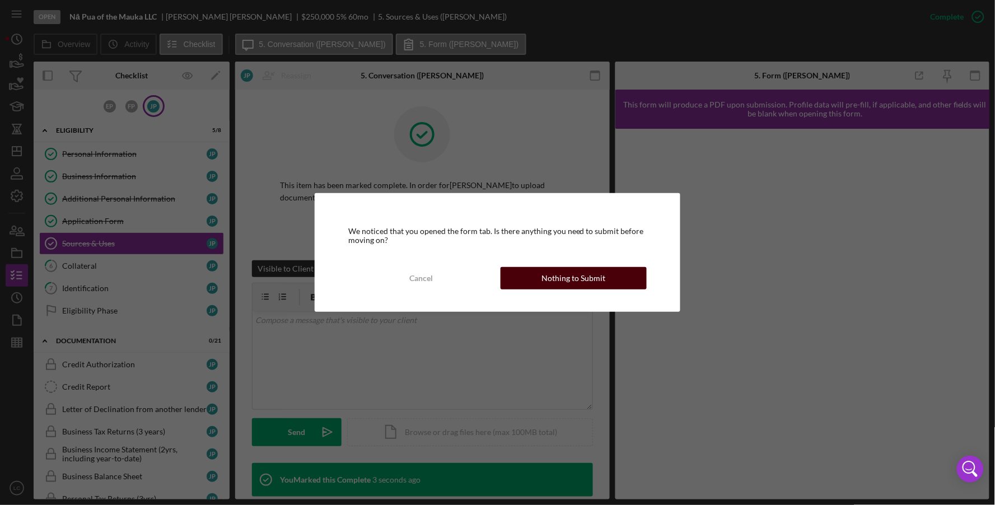
click at [588, 279] on div "Nothing to Submit" at bounding box center [573, 278] width 64 height 22
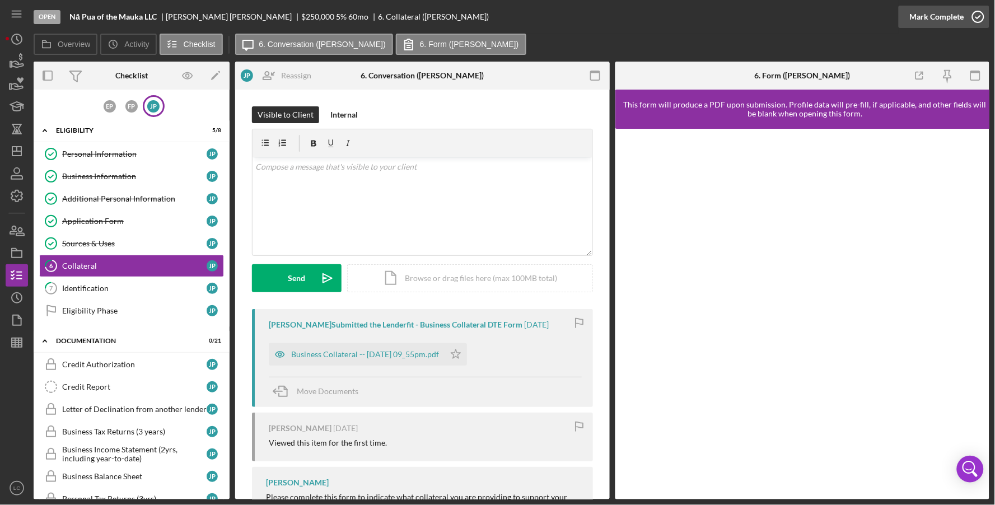
click at [979, 21] on icon "button" at bounding box center [978, 17] width 28 height 28
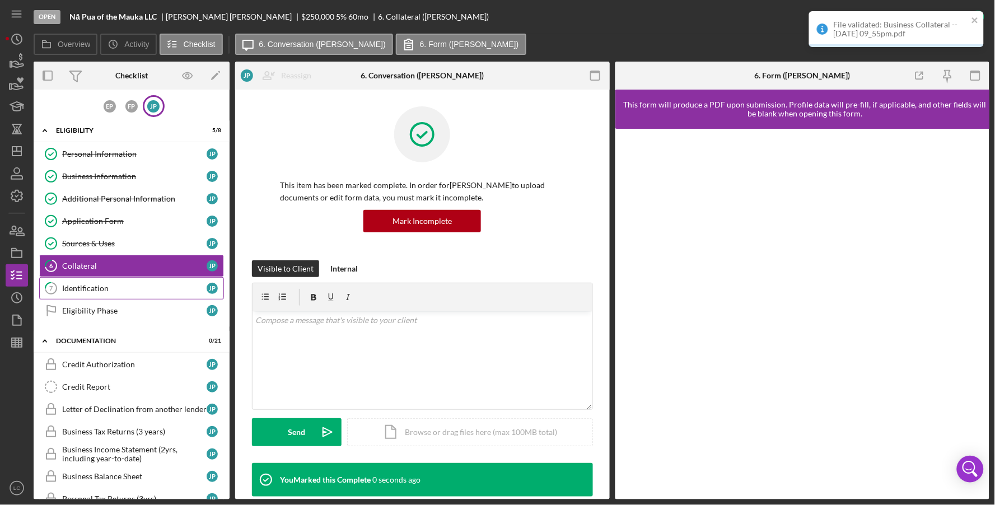
click at [132, 291] on div "Identification" at bounding box center [134, 288] width 144 height 9
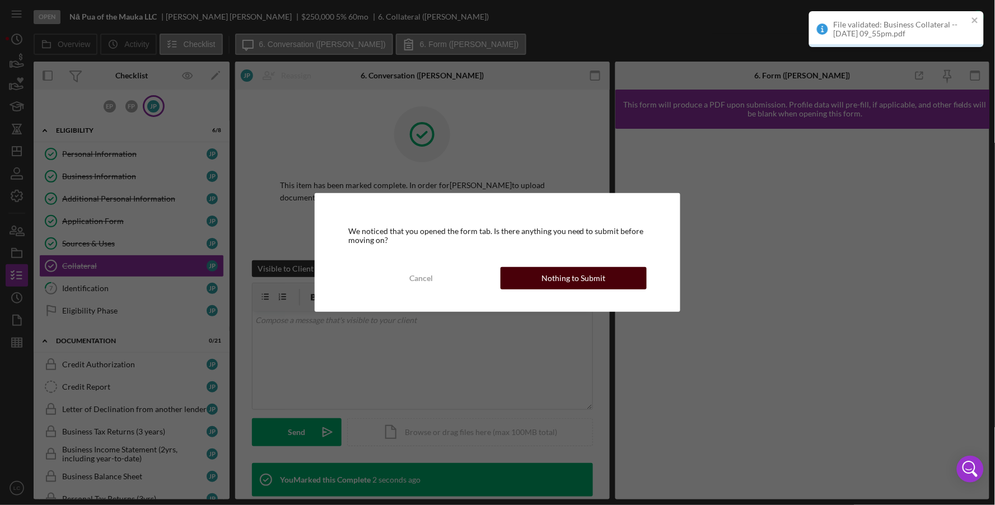
click at [595, 279] on div "Nothing to Submit" at bounding box center [573, 278] width 64 height 22
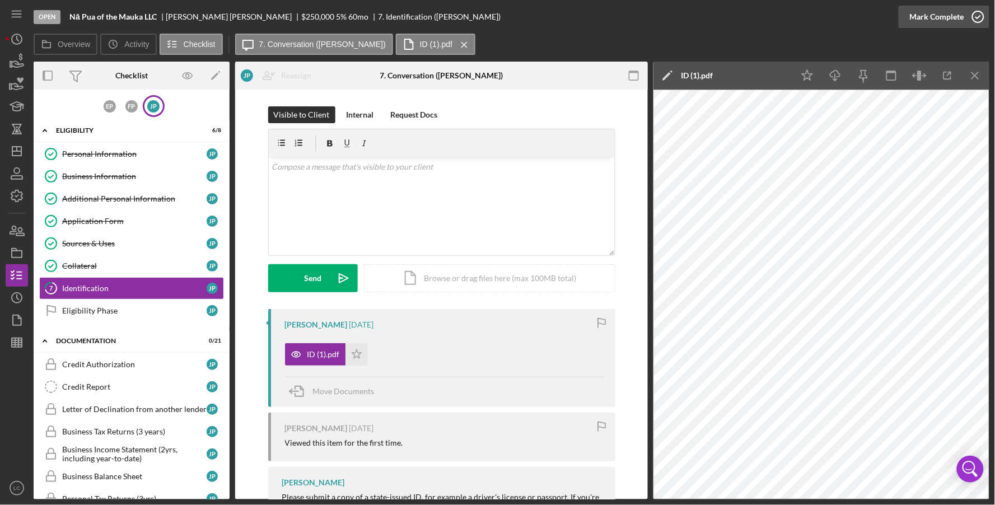
click at [972, 19] on icon "button" at bounding box center [978, 17] width 28 height 28
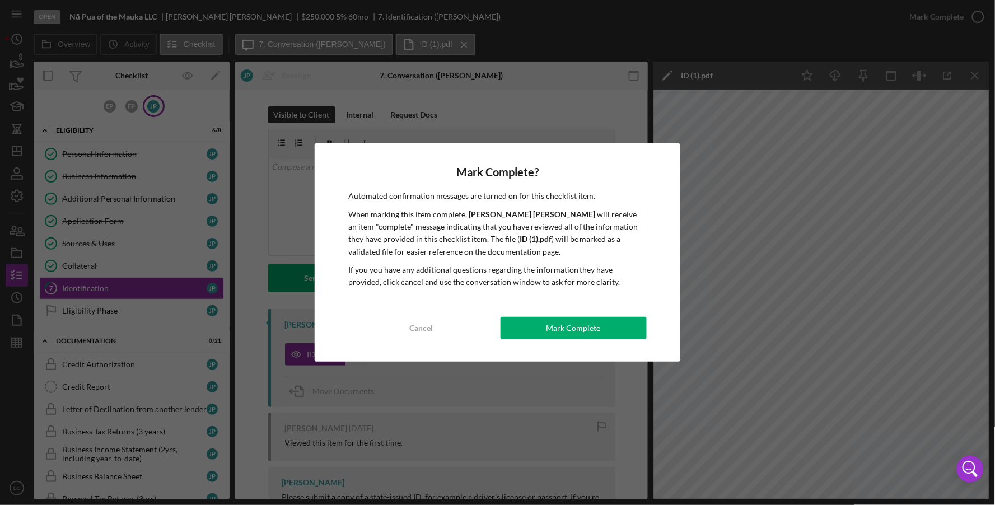
click at [147, 310] on div "Mark Complete? Automated confirmation messages are turned on for this checklist…" at bounding box center [497, 252] width 995 height 505
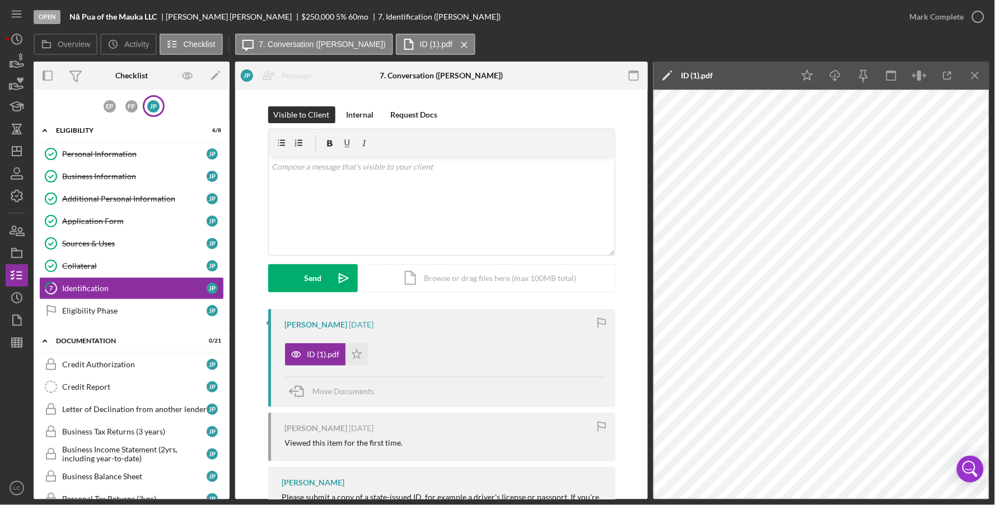
click at [147, 310] on div "Eligibility Phase" at bounding box center [134, 310] width 144 height 9
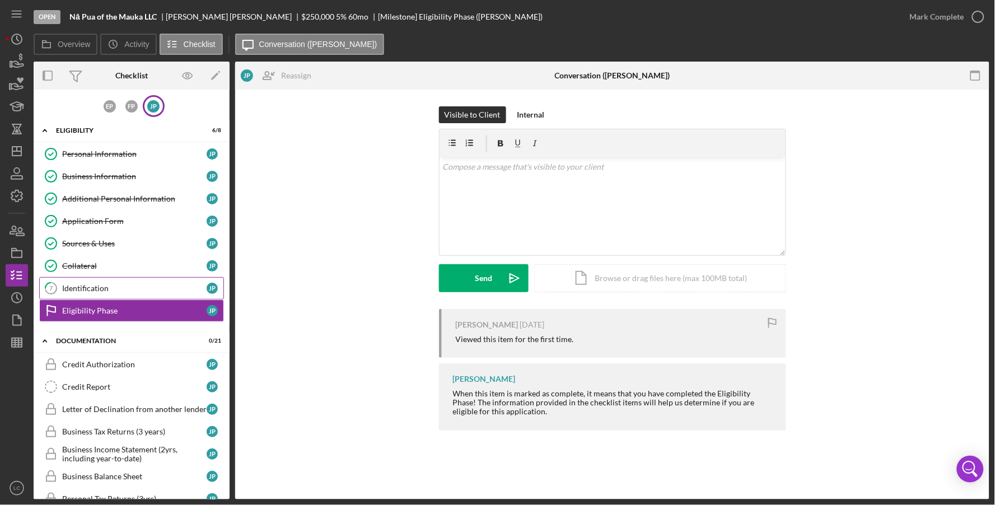
click at [145, 285] on div "Identification" at bounding box center [134, 288] width 144 height 9
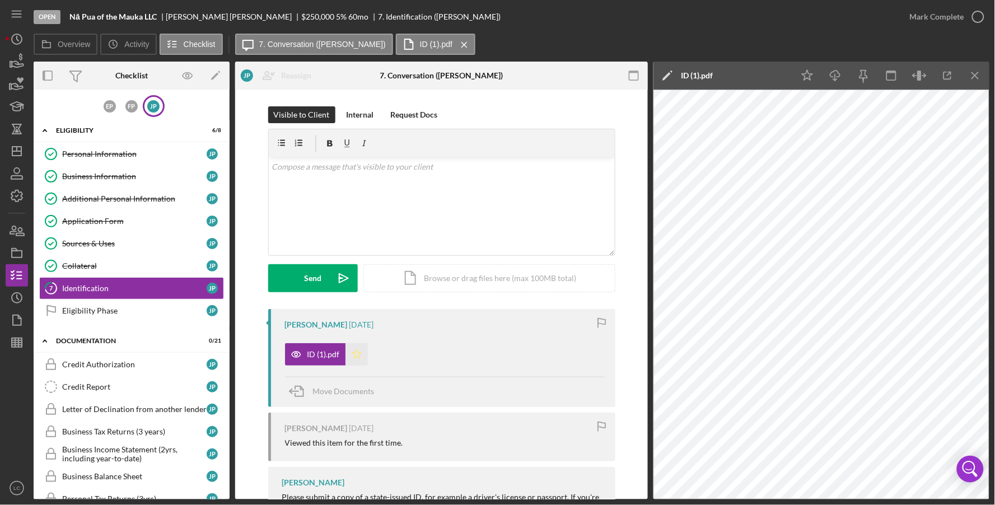
click at [359, 356] on icon "Icon/Star" at bounding box center [356, 354] width 22 height 22
click at [974, 15] on icon "button" at bounding box center [978, 17] width 28 height 28
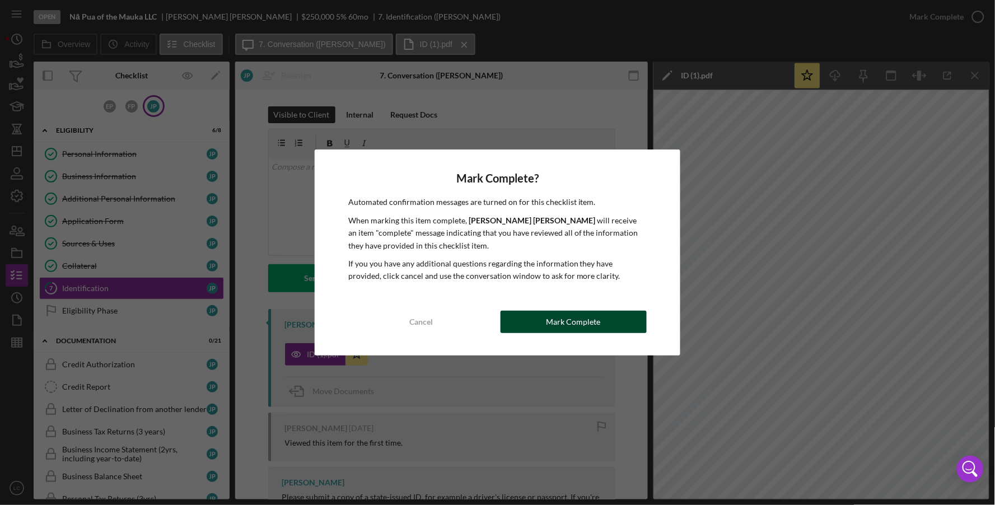
click at [556, 318] on div "Mark Complete" at bounding box center [573, 322] width 54 height 22
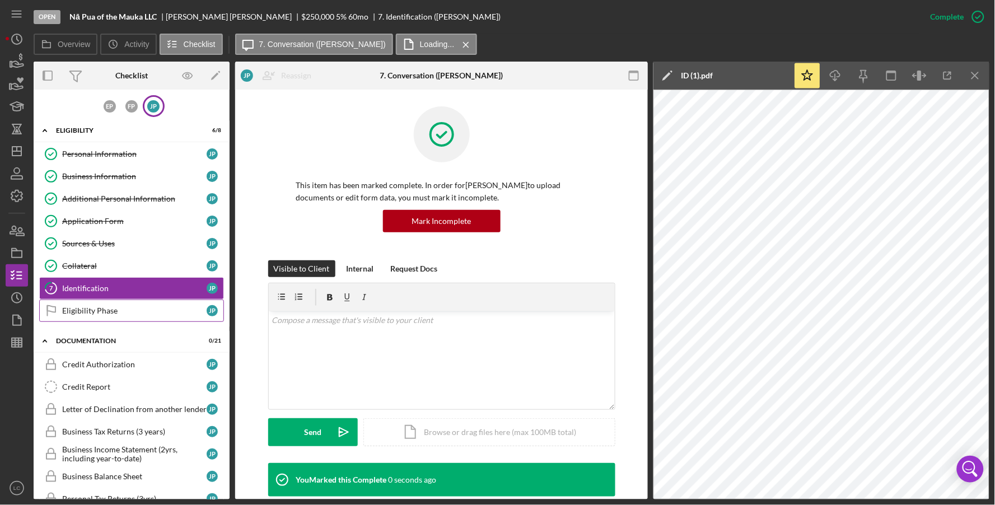
click at [112, 304] on link "Eligibility Phase Eligibility Phase J P" at bounding box center [131, 310] width 185 height 22
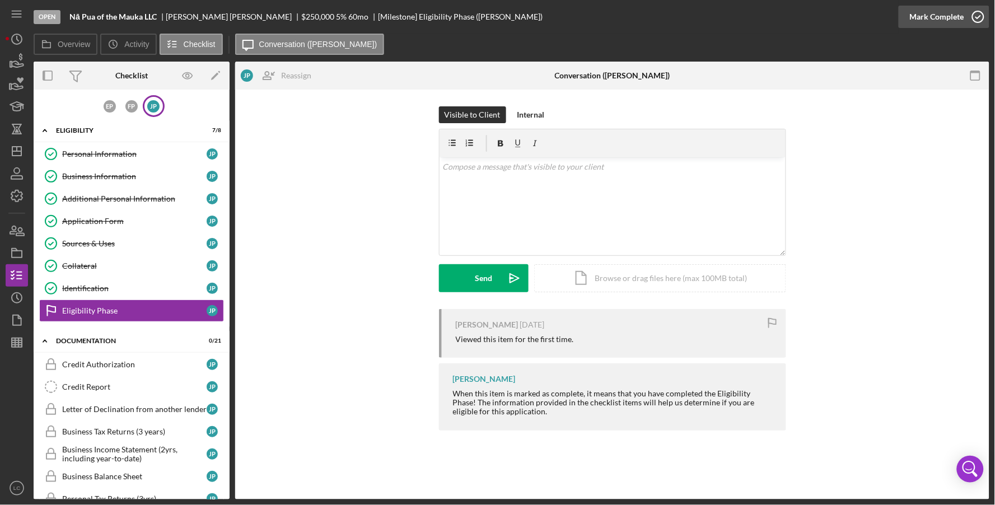
click at [975, 22] on icon "button" at bounding box center [978, 17] width 28 height 28
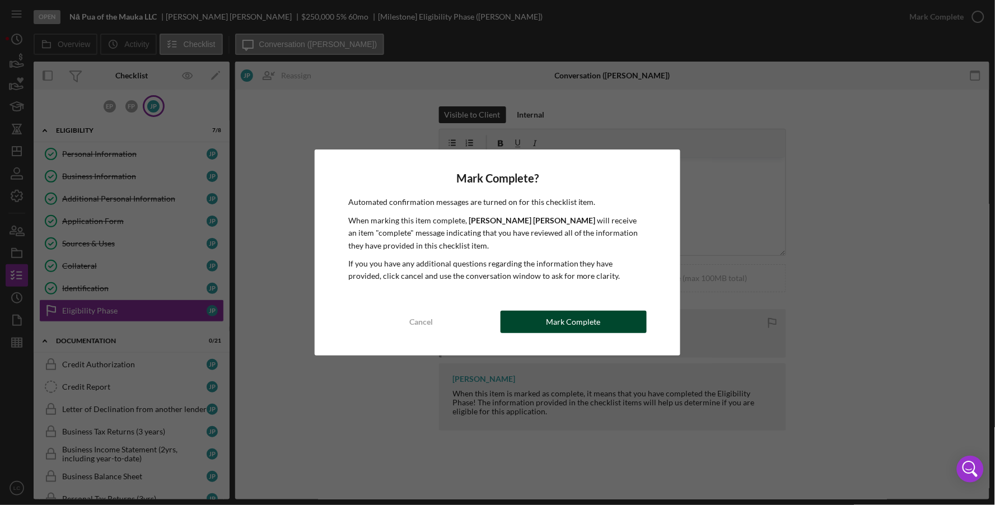
click at [576, 320] on div "Mark Complete" at bounding box center [573, 322] width 54 height 22
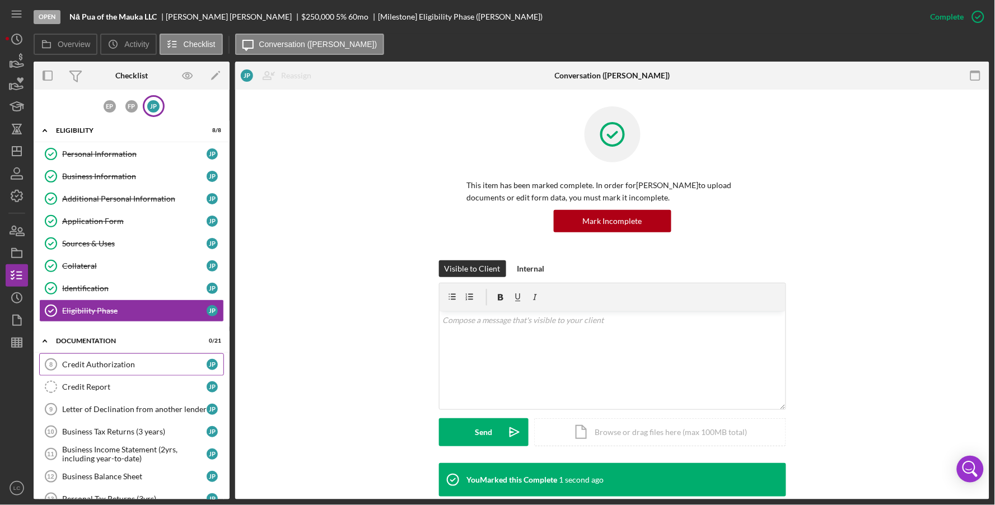
click at [111, 368] on div "Credit Authorization" at bounding box center [134, 364] width 144 height 9
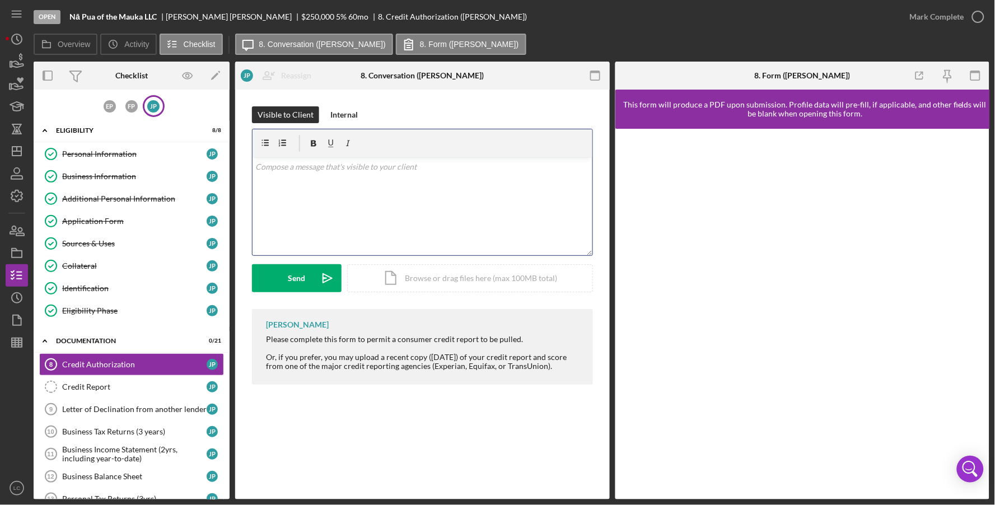
click at [455, 217] on div "v Color teal Color pink Remove color Add row above Add row below Add column bef…" at bounding box center [422, 206] width 340 height 98
click at [297, 278] on div "Send" at bounding box center [296, 278] width 17 height 28
